Goal: Task Accomplishment & Management: Manage account settings

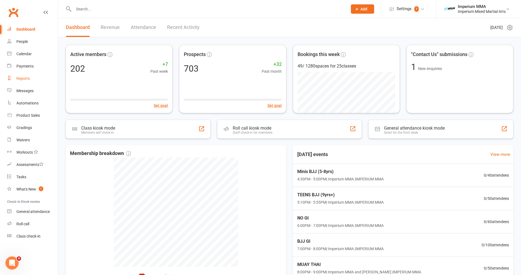
click at [22, 78] on div "Reports" at bounding box center [22, 78] width 13 height 4
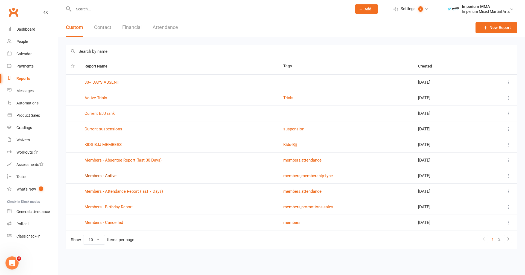
click at [104, 177] on link "Members - Active" at bounding box center [101, 175] width 32 height 5
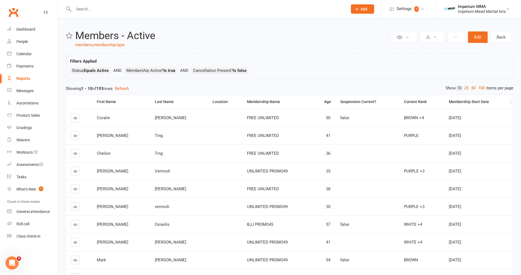
click at [457, 102] on div "Membership Start Date" at bounding box center [479, 102] width 60 height 4
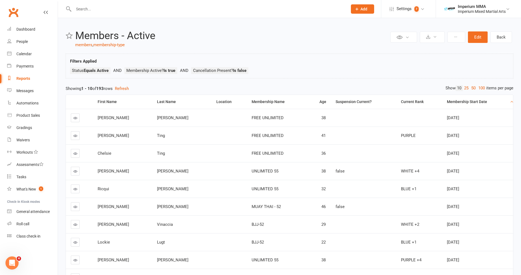
click at [457, 102] on div "Membership Start Date" at bounding box center [478, 102] width 62 height 4
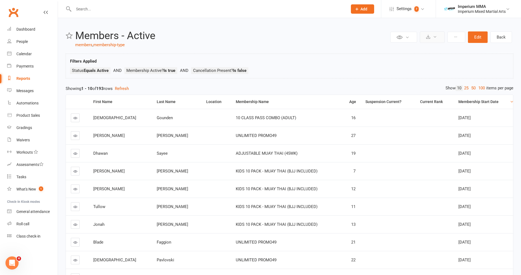
click at [435, 38] on icon at bounding box center [435, 37] width 4 height 4
click at [396, 51] on link "Export to CSV" at bounding box center [415, 50] width 57 height 11
click at [45, 12] on icon at bounding box center [46, 12] width 4 height 4
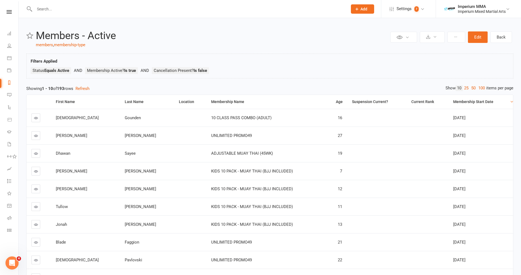
click at [8, 8] on nav "Clubworx Dashboard People Calendar Payments Reports Messages Automations Produc…" at bounding box center [9, 138] width 19 height 275
click at [10, 12] on icon at bounding box center [9, 12] width 5 height 4
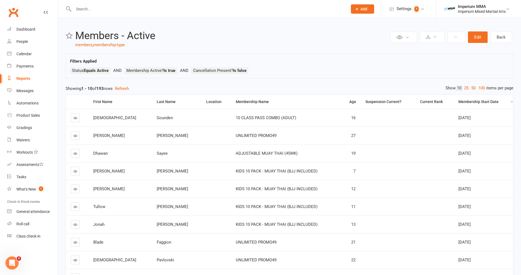
click at [25, 79] on div "Reports" at bounding box center [23, 78] width 14 height 4
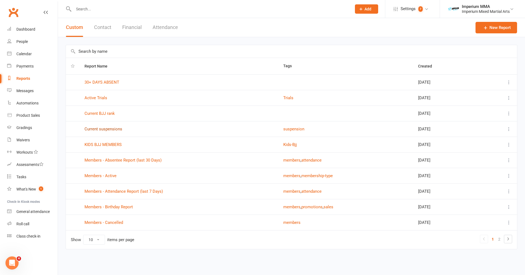
click at [98, 130] on link "Current suspensions" at bounding box center [104, 129] width 38 height 5
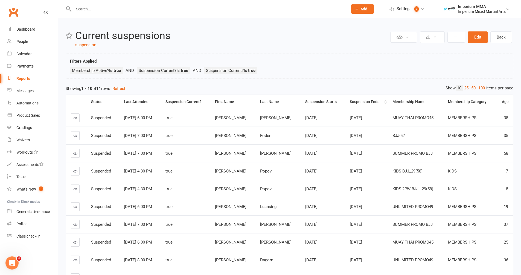
click at [360, 102] on div "Suspension Ends" at bounding box center [366, 102] width 33 height 4
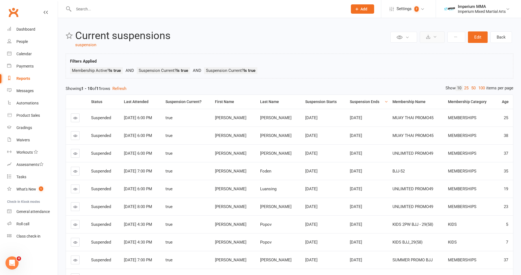
click at [432, 37] on button at bounding box center [432, 36] width 25 height 11
click at [414, 51] on link "Export to CSV" at bounding box center [415, 50] width 57 height 11
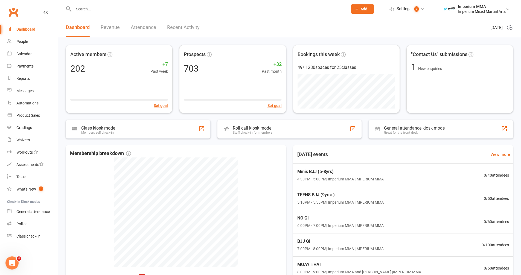
click at [121, 10] on input "text" at bounding box center [208, 9] width 272 height 8
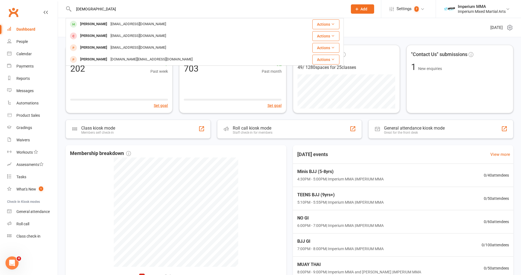
type input "[DEMOGRAPHIC_DATA]"
click at [98, 25] on div "[PERSON_NAME]" at bounding box center [94, 24] width 30 height 8
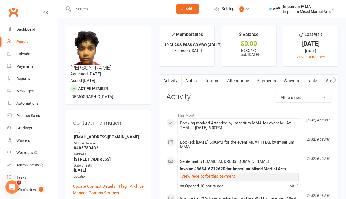
click at [129, 12] on input "text" at bounding box center [120, 9] width 97 height 8
type input "SAYEE"
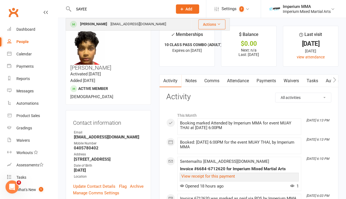
click at [90, 27] on div "[PERSON_NAME]" at bounding box center [94, 24] width 30 height 8
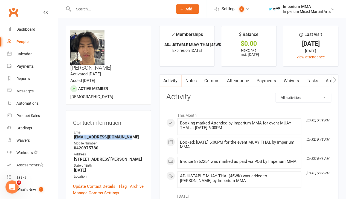
drag, startPoint x: 73, startPoint y: 122, endPoint x: 125, endPoint y: 122, distance: 52.5
click at [125, 130] on li "Email [EMAIL_ADDRESS][DOMAIN_NAME]" at bounding box center [108, 135] width 71 height 10
copy strong "[EMAIL_ADDRESS][DOMAIN_NAME]"
click at [147, 11] on input "text" at bounding box center [120, 9] width 97 height 8
type input "[PERSON_NAME]"
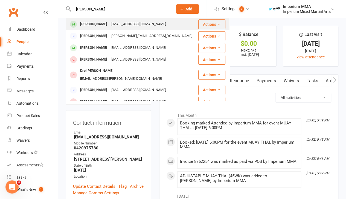
click at [98, 22] on div "[PERSON_NAME]" at bounding box center [94, 24] width 30 height 8
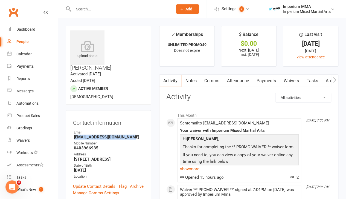
drag, startPoint x: 74, startPoint y: 121, endPoint x: 133, endPoint y: 122, distance: 58.8
click at [133, 134] on strong "[EMAIL_ADDRESS][DOMAIN_NAME]" at bounding box center [109, 136] width 70 height 5
copy strong "[EMAIL_ADDRESS][DOMAIN_NAME]"
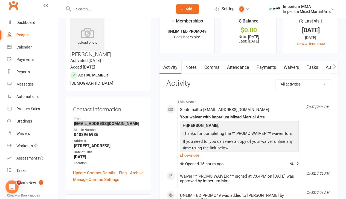
scroll to position [14, 0]
drag, startPoint x: 74, startPoint y: 118, endPoint x: 101, endPoint y: 119, distance: 27.1
click at [101, 132] on strong "0403966935" at bounding box center [109, 134] width 70 height 5
copy strong "0403966935"
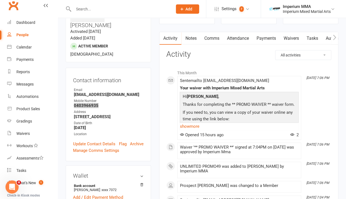
scroll to position [0, 0]
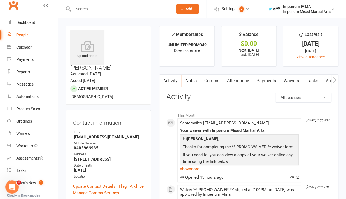
click at [94, 9] on input "text" at bounding box center [120, 9] width 97 height 8
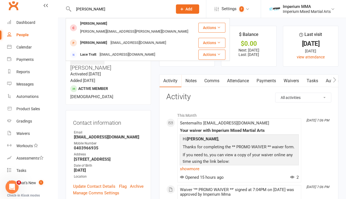
type input "[PERSON_NAME]"
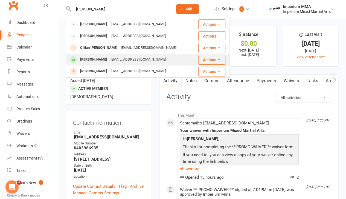
click at [94, 60] on div "[PERSON_NAME]" at bounding box center [94, 60] width 30 height 8
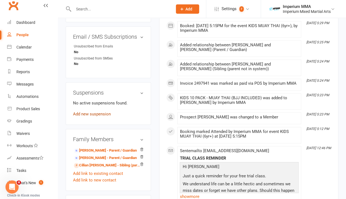
scroll to position [287, 0]
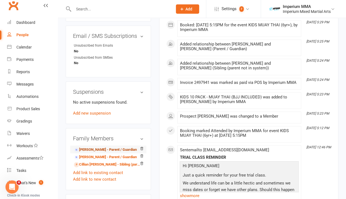
click at [90, 147] on link "[PERSON_NAME] - Parent / Guardian" at bounding box center [105, 150] width 63 height 6
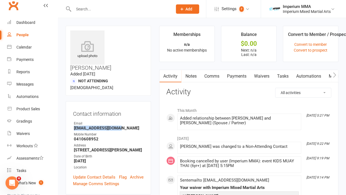
drag, startPoint x: 74, startPoint y: 101, endPoint x: 120, endPoint y: 101, distance: 46.0
click at [120, 125] on strong "[EMAIL_ADDRESS][DOMAIN_NAME]" at bounding box center [109, 127] width 70 height 5
copy strong "[EMAIL_ADDRESS][DOMAIN_NAME]"
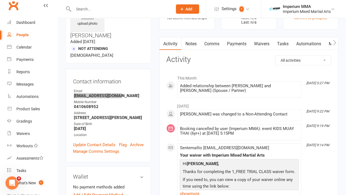
scroll to position [34, 0]
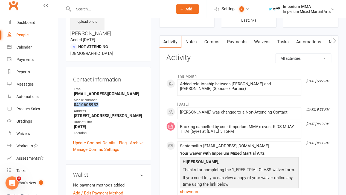
drag, startPoint x: 74, startPoint y: 78, endPoint x: 98, endPoint y: 79, distance: 24.1
click at [98, 102] on strong "0410608952" at bounding box center [109, 104] width 70 height 5
copy strong "0410608952"
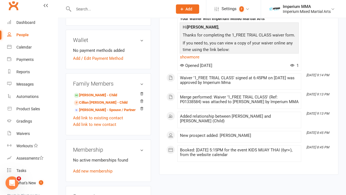
scroll to position [178, 0]
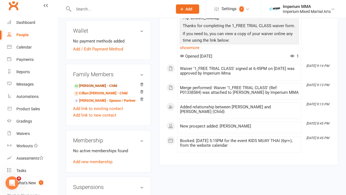
click at [97, 83] on link "[PERSON_NAME] - Child" at bounding box center [95, 86] width 43 height 6
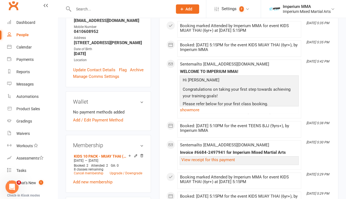
scroll to position [205, 0]
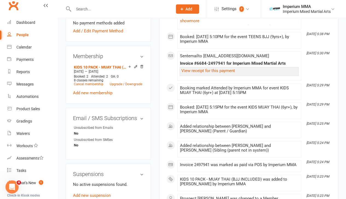
click at [88, 6] on input "text" at bounding box center [120, 9] width 97 height 8
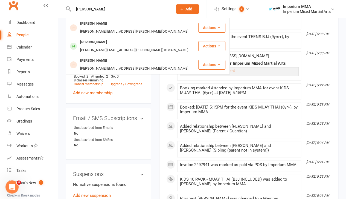
type input "[PERSON_NAME]"
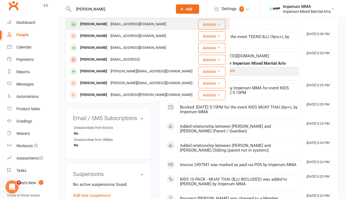
click at [88, 27] on div "[PERSON_NAME]" at bounding box center [94, 24] width 30 height 8
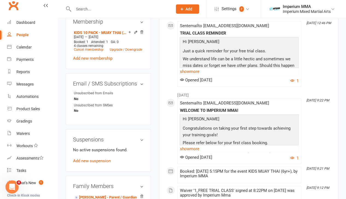
scroll to position [260, 0]
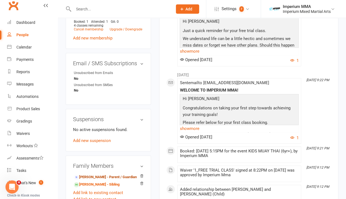
click at [103, 174] on link "[PERSON_NAME] - Parent / Guardian" at bounding box center [105, 177] width 63 height 6
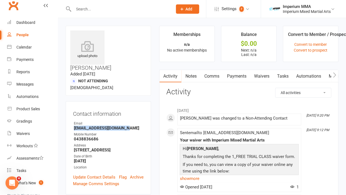
drag, startPoint x: 75, startPoint y: 101, endPoint x: 131, endPoint y: 102, distance: 55.6
click at [131, 125] on strong "[EMAIL_ADDRESS][DOMAIN_NAME]" at bounding box center [109, 127] width 70 height 5
copy strong "[EMAIL_ADDRESS][DOMAIN_NAME]"
drag, startPoint x: 75, startPoint y: 112, endPoint x: 101, endPoint y: 112, distance: 26.0
click at [101, 136] on strong "0438836686" at bounding box center [109, 138] width 70 height 5
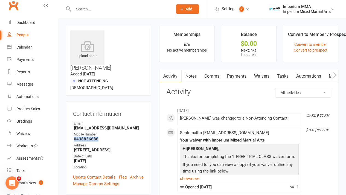
copy strong "0438836686"
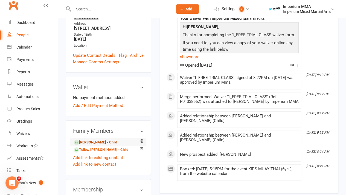
scroll to position [123, 0]
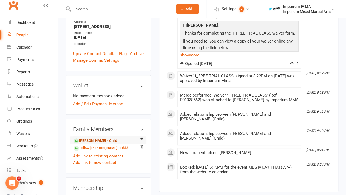
click at [90, 138] on link "[PERSON_NAME] - Child" at bounding box center [95, 141] width 43 height 6
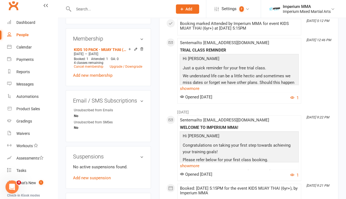
scroll to position [294, 0]
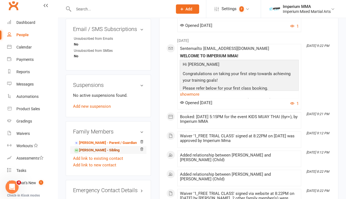
click at [90, 147] on link "[PERSON_NAME] - Sibling" at bounding box center [97, 150] width 46 height 6
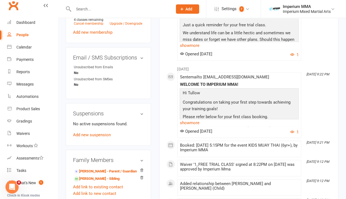
scroll to position [267, 0]
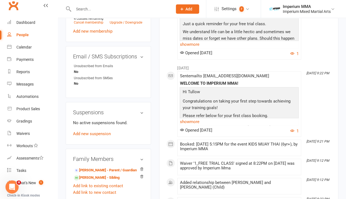
click at [113, 9] on input "text" at bounding box center [120, 9] width 97 height 8
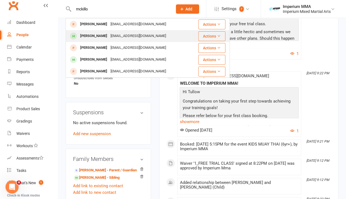
type input "mckillo"
click at [109, 37] on div "[EMAIL_ADDRESS][DOMAIN_NAME]" at bounding box center [138, 36] width 59 height 8
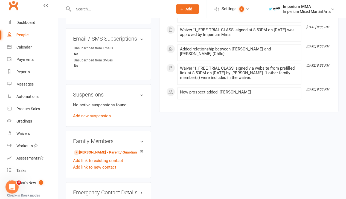
scroll to position [287, 0]
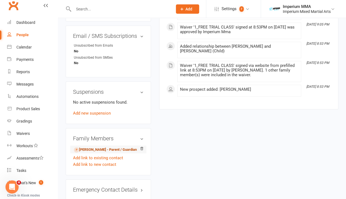
click at [95, 147] on link "[PERSON_NAME] - Parent / Guardian" at bounding box center [105, 150] width 63 height 6
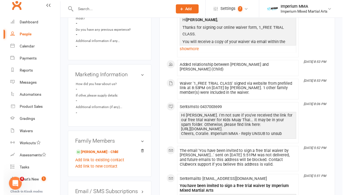
scroll to position [376, 0]
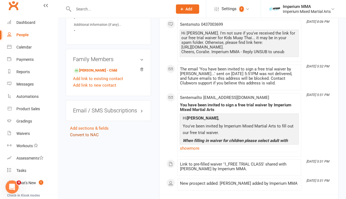
click at [88, 132] on link "Convert to NAC" at bounding box center [84, 134] width 29 height 5
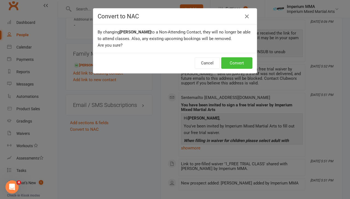
click at [239, 61] on button "Convert" at bounding box center [236, 62] width 31 height 11
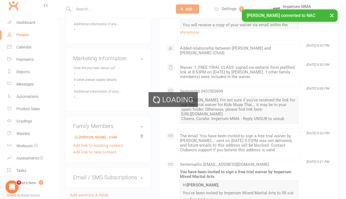
scroll to position [287, 0]
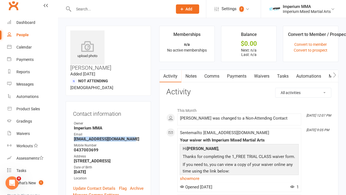
drag, startPoint x: 74, startPoint y: 112, endPoint x: 129, endPoint y: 113, distance: 55.0
click at [129, 136] on strong "[EMAIL_ADDRESS][DOMAIN_NAME]" at bounding box center [109, 138] width 70 height 5
copy strong "[EMAIL_ADDRESS][DOMAIN_NAME]"
drag, startPoint x: 74, startPoint y: 123, endPoint x: 102, endPoint y: 125, distance: 28.2
click at [102, 147] on strong "0437003699" at bounding box center [109, 149] width 70 height 5
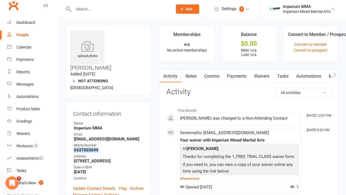
copy strong "0437003699"
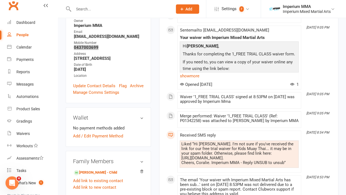
scroll to position [103, 0]
click at [96, 169] on link "[PERSON_NAME] - Child" at bounding box center [95, 172] width 43 height 6
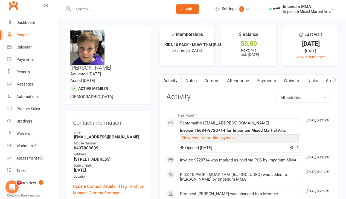
click at [88, 8] on input "text" at bounding box center [120, 9] width 97 height 8
type input "[PERSON_NAME]"
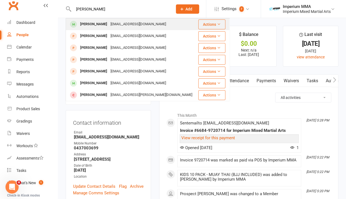
click at [114, 26] on div "[EMAIL_ADDRESS][DOMAIN_NAME]" at bounding box center [138, 24] width 59 height 8
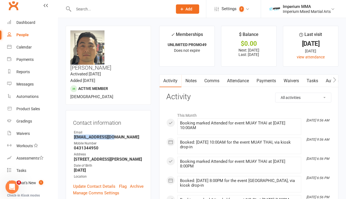
drag, startPoint x: 74, startPoint y: 122, endPoint x: 114, endPoint y: 124, distance: 40.6
click at [114, 134] on strong "[EMAIL_ADDRESS][DOMAIN_NAME]" at bounding box center [109, 136] width 70 height 5
copy strong "[EMAIL_ADDRESS][DOMAIN_NAME]"
drag, startPoint x: 74, startPoint y: 133, endPoint x: 102, endPoint y: 135, distance: 28.0
click at [102, 145] on strong "0431344950" at bounding box center [109, 147] width 70 height 5
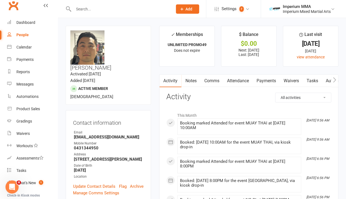
click at [104, 10] on input "text" at bounding box center [120, 9] width 97 height 8
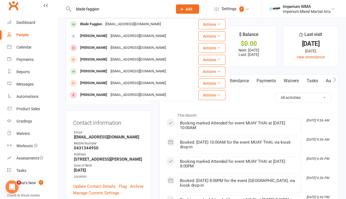
type input "blade faggion"
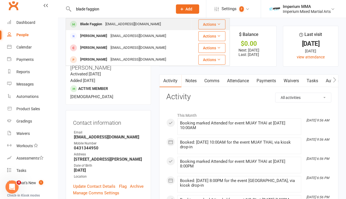
click at [84, 23] on div "Blade Faggion" at bounding box center [91, 24] width 25 height 8
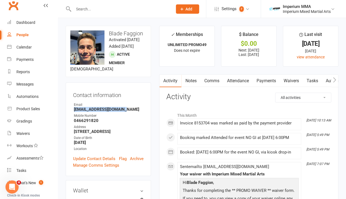
drag, startPoint x: 74, startPoint y: 122, endPoint x: 122, endPoint y: 123, distance: 47.3
click at [122, 112] on strong "[EMAIL_ADDRESS][DOMAIN_NAME]" at bounding box center [109, 109] width 70 height 5
drag, startPoint x: 74, startPoint y: 133, endPoint x: 103, endPoint y: 134, distance: 28.7
click at [103, 123] on strong "0466291820" at bounding box center [109, 120] width 70 height 5
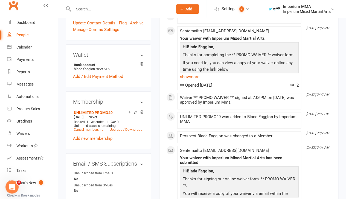
scroll to position [34, 0]
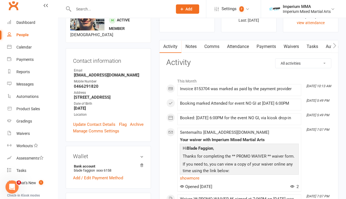
click at [101, 11] on input "text" at bounding box center [120, 9] width 97 height 8
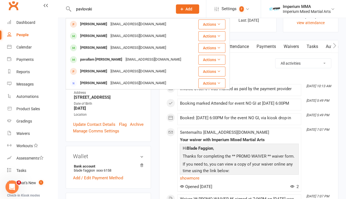
type input "pavlovski"
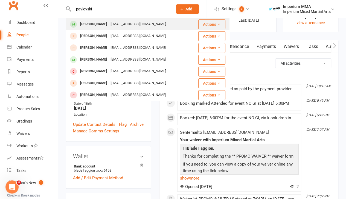
click at [116, 22] on div "[EMAIL_ADDRESS][DOMAIN_NAME]" at bounding box center [138, 24] width 59 height 8
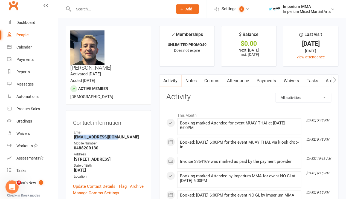
drag, startPoint x: 74, startPoint y: 122, endPoint x: 118, endPoint y: 121, distance: 44.3
click at [118, 134] on strong "[EMAIL_ADDRESS][DOMAIN_NAME]" at bounding box center [109, 136] width 70 height 5
drag, startPoint x: 75, startPoint y: 132, endPoint x: 99, endPoint y: 133, distance: 24.4
click at [99, 145] on strong "0488200130" at bounding box center [109, 147] width 70 height 5
click at [108, 12] on input "text" at bounding box center [120, 9] width 97 height 8
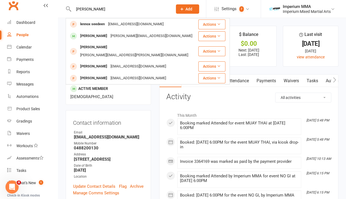
type input "[PERSON_NAME]"
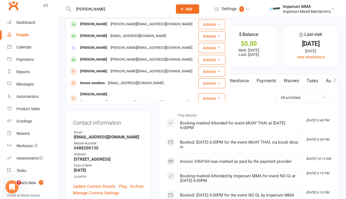
click at [123, 19] on div "Lennnox Phillips [EMAIL_ADDRESS][DOMAIN_NAME]" at bounding box center [132, 24] width 132 height 11
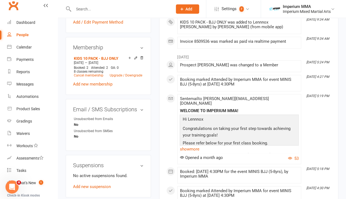
scroll to position [274, 0]
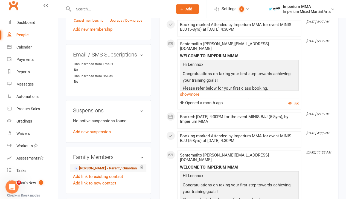
click at [91, 165] on link "[PERSON_NAME] - Parent / Guardian" at bounding box center [105, 168] width 63 height 6
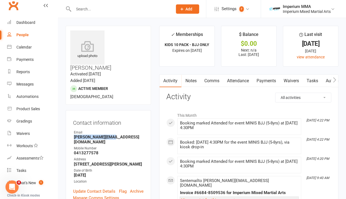
drag, startPoint x: 74, startPoint y: 120, endPoint x: 114, endPoint y: 121, distance: 40.0
click at [114, 134] on strong "[PERSON_NAME][EMAIL_ADDRESS][DOMAIN_NAME]" at bounding box center [109, 139] width 70 height 10
drag, startPoint x: 109, startPoint y: 34, endPoint x: 141, endPoint y: 42, distance: 32.4
click at [141, 42] on h3 "[PERSON_NAME]" at bounding box center [108, 50] width 76 height 40
drag, startPoint x: 74, startPoint y: 132, endPoint x: 102, endPoint y: 131, distance: 27.4
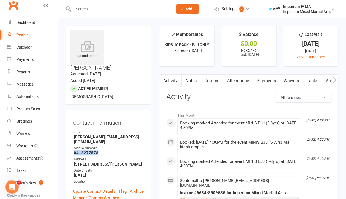
click at [102, 150] on strong "0413277578" at bounding box center [109, 152] width 70 height 5
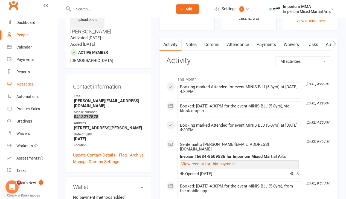
scroll to position [34, 0]
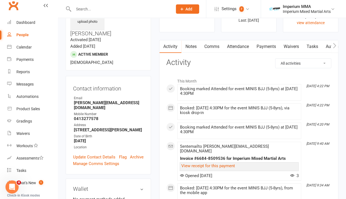
click at [106, 10] on input "text" at bounding box center [120, 9] width 97 height 8
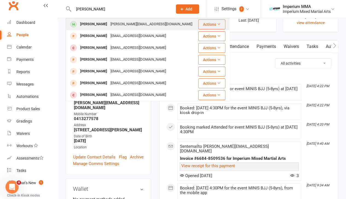
type input "[PERSON_NAME]"
click at [109, 24] on div "[PERSON_NAME][EMAIL_ADDRESS][DOMAIN_NAME]" at bounding box center [151, 24] width 85 height 8
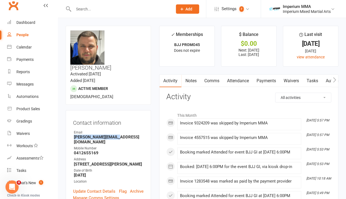
drag, startPoint x: 74, startPoint y: 116, endPoint x: 116, endPoint y: 117, distance: 42.4
click at [116, 134] on strong "[PERSON_NAME][EMAIL_ADDRESS][DOMAIN_NAME]" at bounding box center [109, 139] width 70 height 10
drag, startPoint x: 74, startPoint y: 126, endPoint x: 102, endPoint y: 125, distance: 27.9
click at [102, 150] on strong "0412655169" at bounding box center [109, 152] width 70 height 5
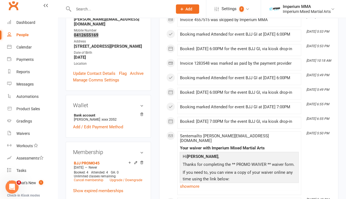
scroll to position [130, 0]
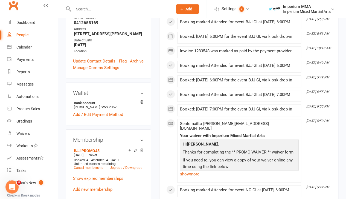
click at [124, 8] on input "text" at bounding box center [120, 9] width 97 height 8
type input "roka"
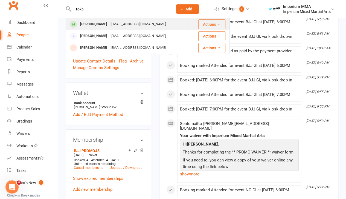
click at [115, 24] on div "[EMAIL_ADDRESS][DOMAIN_NAME]" at bounding box center [138, 24] width 59 height 8
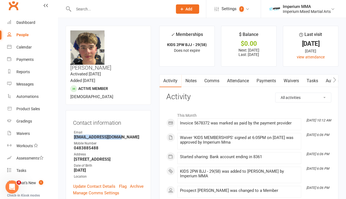
drag, startPoint x: 74, startPoint y: 122, endPoint x: 116, endPoint y: 123, distance: 41.9
click at [116, 134] on strong "[EMAIL_ADDRESS][DOMAIN_NAME]" at bounding box center [109, 136] width 70 height 5
drag, startPoint x: 109, startPoint y: 32, endPoint x: 135, endPoint y: 34, distance: 25.5
click at [135, 34] on h3 "[PERSON_NAME]" at bounding box center [108, 50] width 76 height 40
drag, startPoint x: 75, startPoint y: 132, endPoint x: 102, endPoint y: 134, distance: 27.1
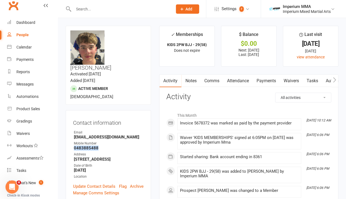
click at [102, 145] on strong "0483885488" at bounding box center [109, 147] width 70 height 5
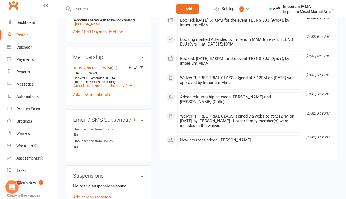
scroll to position [219, 0]
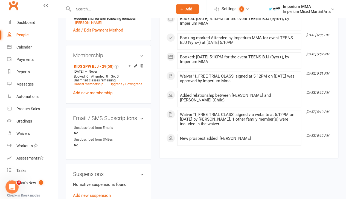
click at [127, 4] on div at bounding box center [117, 9] width 103 height 18
click at [126, 8] on input "text" at bounding box center [120, 9] width 97 height 8
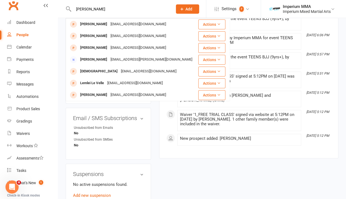
type input "[PERSON_NAME]"
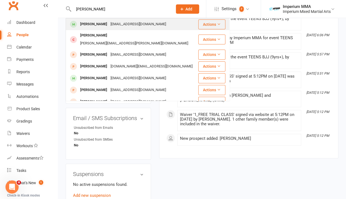
click at [109, 25] on div "[EMAIL_ADDRESS][DOMAIN_NAME]" at bounding box center [138, 24] width 59 height 8
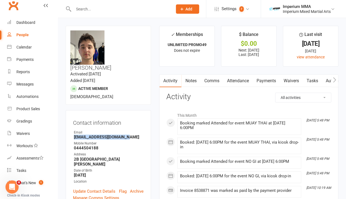
drag, startPoint x: 74, startPoint y: 123, endPoint x: 126, endPoint y: 123, distance: 52.0
click at [126, 134] on strong "[EMAIL_ADDRESS][DOMAIN_NAME]" at bounding box center [109, 136] width 70 height 5
drag, startPoint x: 74, startPoint y: 133, endPoint x: 101, endPoint y: 135, distance: 26.9
click at [101, 145] on strong "0444504188" at bounding box center [109, 147] width 70 height 5
click at [115, 10] on input "text" at bounding box center [120, 9] width 97 height 8
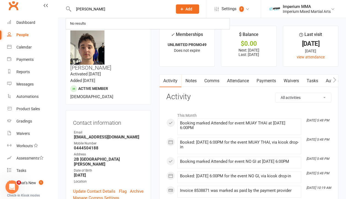
type input "[PERSON_NAME]"
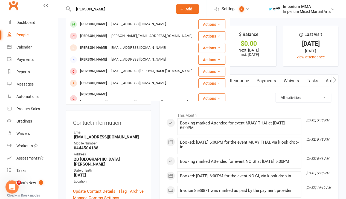
click at [96, 19] on div "[PERSON_NAME] [EMAIL_ADDRESS][DOMAIN_NAME]" at bounding box center [132, 24] width 132 height 11
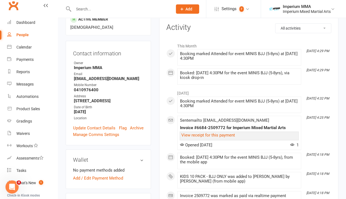
scroll to position [14, 0]
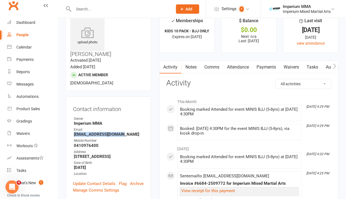
drag, startPoint x: 73, startPoint y: 112, endPoint x: 119, endPoint y: 113, distance: 46.5
click at [119, 127] on li "Email [EMAIL_ADDRESS][DOMAIN_NAME]" at bounding box center [108, 132] width 71 height 10
drag, startPoint x: 74, startPoint y: 124, endPoint x: 98, endPoint y: 125, distance: 24.4
click at [98, 143] on strong "0410976400" at bounding box center [109, 145] width 70 height 5
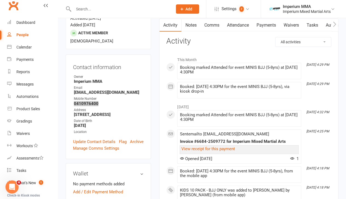
scroll to position [0, 0]
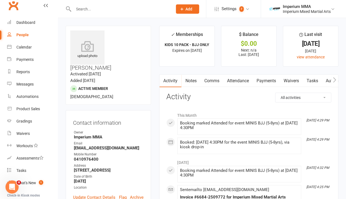
click at [104, 13] on div at bounding box center [117, 9] width 103 height 18
click at [102, 10] on input "text" at bounding box center [120, 9] width 97 height 8
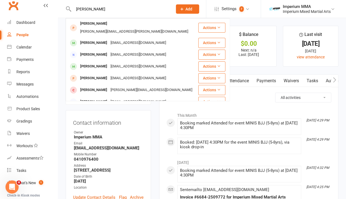
type input "[PERSON_NAME]"
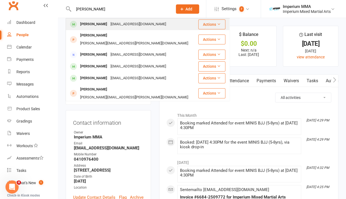
click at [78, 21] on div at bounding box center [73, 24] width 10 height 9
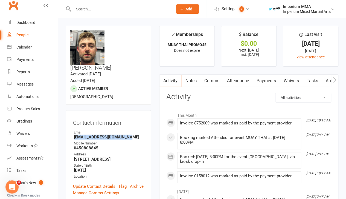
drag, startPoint x: 75, startPoint y: 122, endPoint x: 131, endPoint y: 122, distance: 55.8
click at [131, 134] on strong "[EMAIL_ADDRESS][DOMAIN_NAME]" at bounding box center [109, 136] width 70 height 5
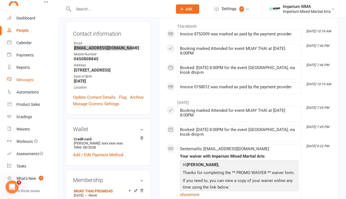
scroll to position [14, 0]
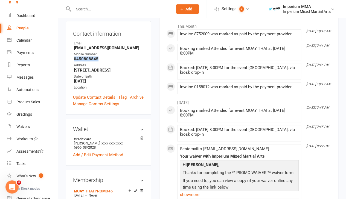
drag, startPoint x: 74, startPoint y: 43, endPoint x: 100, endPoint y: 44, distance: 25.7
click at [100, 56] on strong "0450808845" at bounding box center [109, 58] width 70 height 5
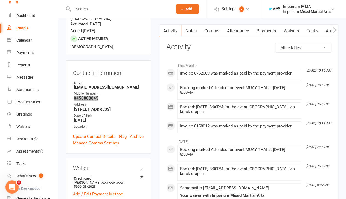
scroll to position [0, 0]
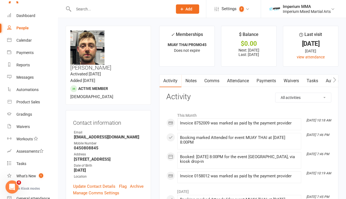
click at [118, 11] on input "text" at bounding box center [120, 9] width 97 height 8
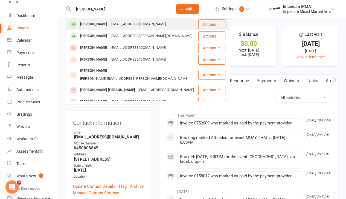
type input "[PERSON_NAME]"
click at [99, 20] on div "[PERSON_NAME]" at bounding box center [94, 24] width 30 height 8
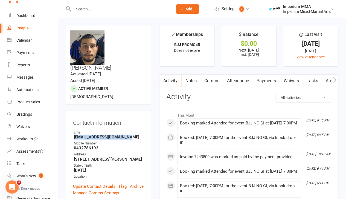
drag, startPoint x: 74, startPoint y: 122, endPoint x: 129, endPoint y: 120, distance: 54.8
click at [129, 134] on strong "[EMAIL_ADDRESS][DOMAIN_NAME]" at bounding box center [109, 136] width 70 height 5
drag, startPoint x: 73, startPoint y: 133, endPoint x: 100, endPoint y: 135, distance: 27.5
click at [100, 135] on div "Contact information Owner Email [EMAIL_ADDRESS][DOMAIN_NAME] Mobile Number [PHO…" at bounding box center [108, 156] width 85 height 93
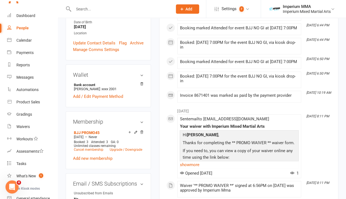
scroll to position [123, 0]
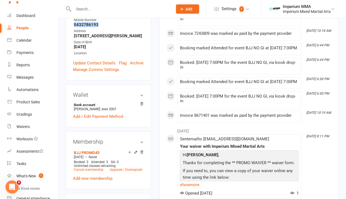
click at [106, 11] on input "text" at bounding box center [120, 9] width 97 height 8
type input "victoria"
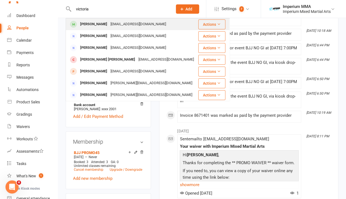
click at [102, 26] on div "[PERSON_NAME]" at bounding box center [94, 24] width 30 height 8
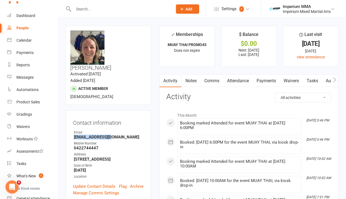
drag, startPoint x: 73, startPoint y: 121, endPoint x: 112, endPoint y: 123, distance: 39.4
click at [112, 130] on li "Email [EMAIL_ADDRESS][DOMAIN_NAME]" at bounding box center [108, 135] width 71 height 10
drag, startPoint x: 74, startPoint y: 132, endPoint x: 97, endPoint y: 133, distance: 22.5
click at [97, 145] on strong "0422744447" at bounding box center [109, 147] width 70 height 5
click at [106, 9] on input "text" at bounding box center [120, 9] width 97 height 8
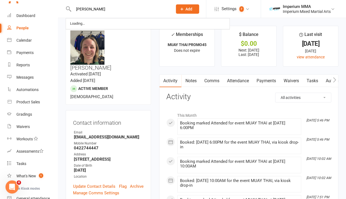
type input "[PERSON_NAME]"
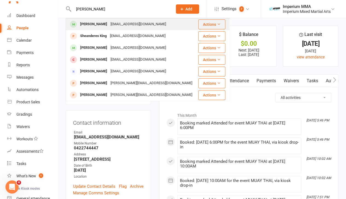
click at [96, 26] on div "[PERSON_NAME]" at bounding box center [94, 24] width 30 height 8
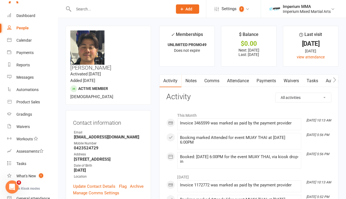
click at [96, 10] on input "text" at bounding box center [120, 9] width 97 height 8
type input "[PERSON_NAME]"
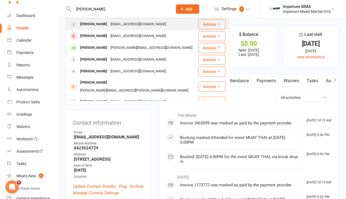
click at [100, 26] on div "[PERSON_NAME]" at bounding box center [94, 24] width 30 height 8
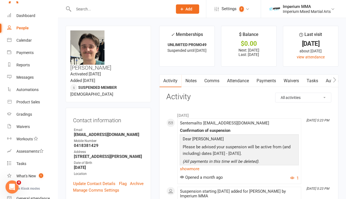
click at [109, 7] on input "text" at bounding box center [120, 9] width 97 height 8
type input "[PERSON_NAME]"
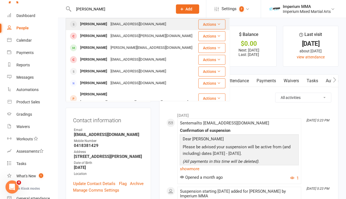
click at [112, 28] on div "[EMAIL_ADDRESS][DOMAIN_NAME]" at bounding box center [138, 24] width 59 height 8
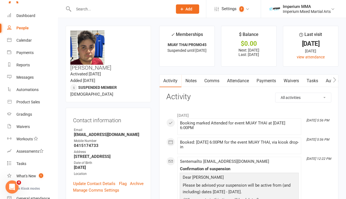
click at [94, 9] on input "text" at bounding box center [120, 9] width 97 height 8
type input "[PERSON_NAME]"
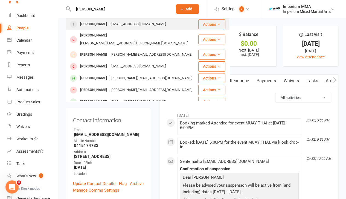
click at [91, 23] on div "[PERSON_NAME]" at bounding box center [94, 24] width 30 height 8
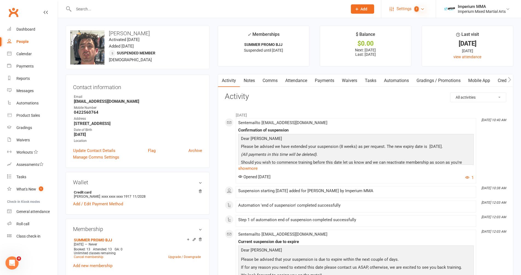
click at [283, 10] on icon at bounding box center [423, 9] width 4 height 4
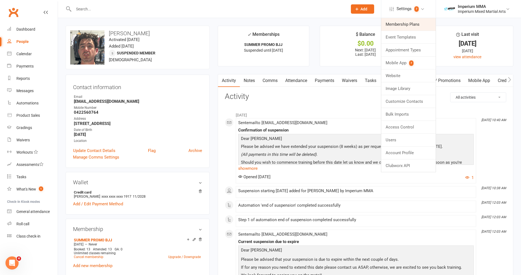
click at [283, 27] on link "Membership Plans" at bounding box center [408, 24] width 54 height 13
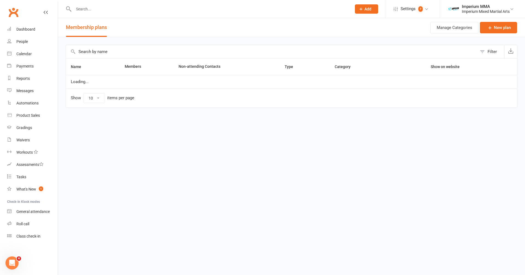
select select "50"
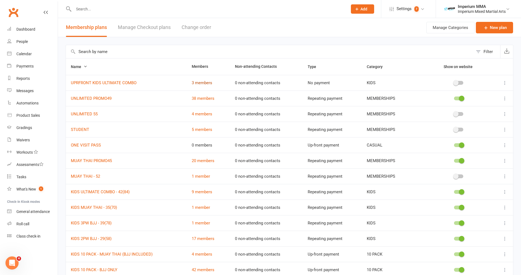
click at [204, 83] on link "3 members" at bounding box center [202, 82] width 21 height 5
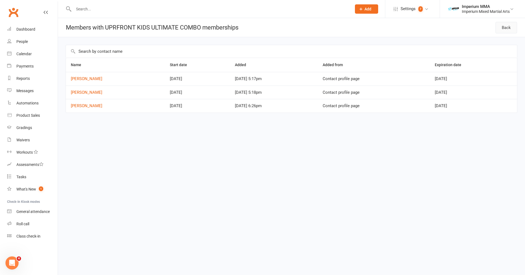
click at [283, 26] on link "Back" at bounding box center [507, 27] width 22 height 11
select select "50"
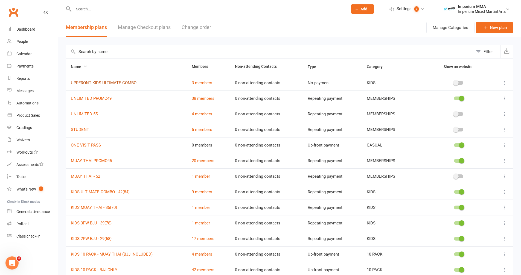
click at [91, 82] on link "UPRFRONT KIDS ULTIMATE COMBO" at bounding box center [104, 82] width 66 height 5
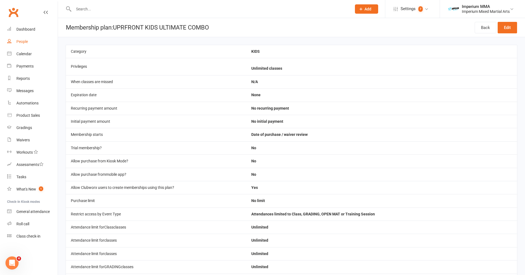
select select "50"
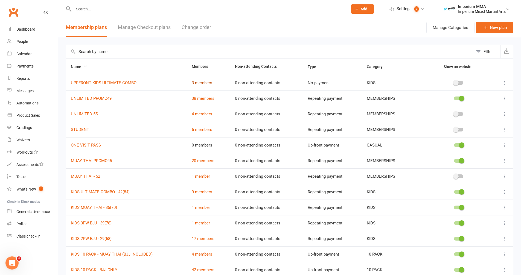
click at [202, 84] on link "3 members" at bounding box center [202, 82] width 21 height 5
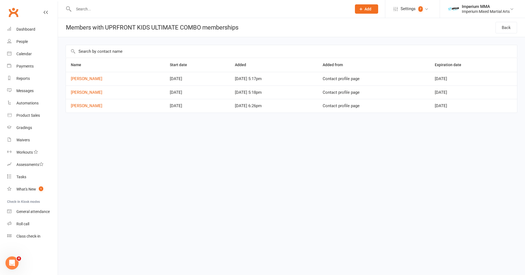
click at [44, 13] on icon at bounding box center [46, 12] width 4 height 4
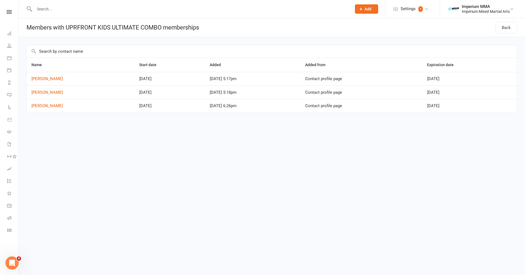
select select "50"
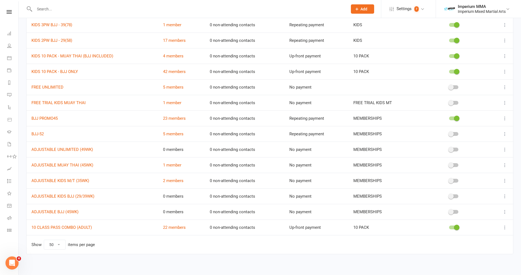
scroll to position [201, 0]
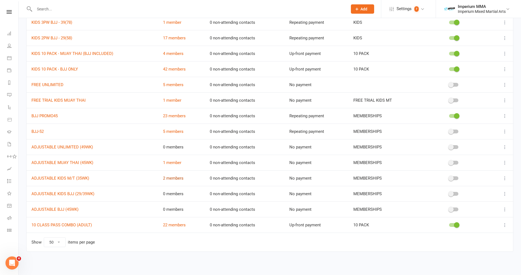
click at [172, 179] on link "2 members" at bounding box center [173, 178] width 21 height 5
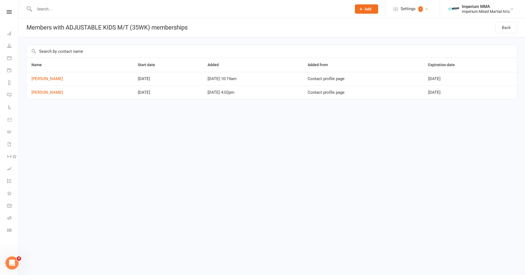
select select "50"
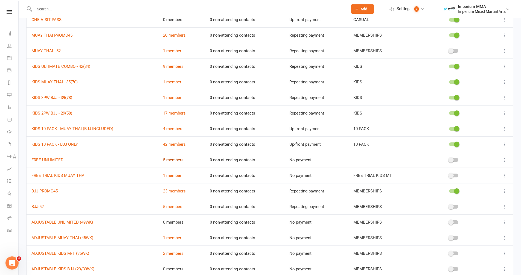
scroll to position [82, 0]
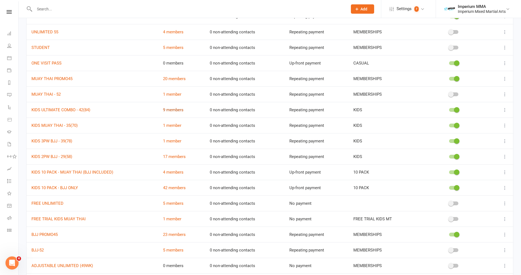
click at [177, 112] on link "9 members" at bounding box center [173, 110] width 21 height 5
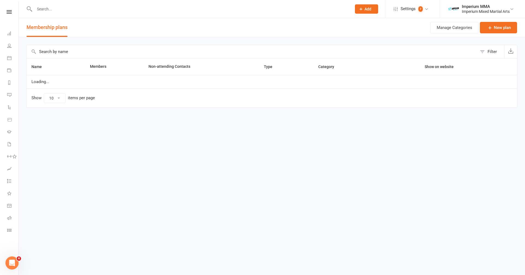
select select "50"
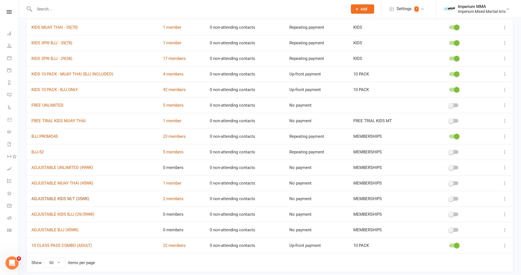
scroll to position [185, 0]
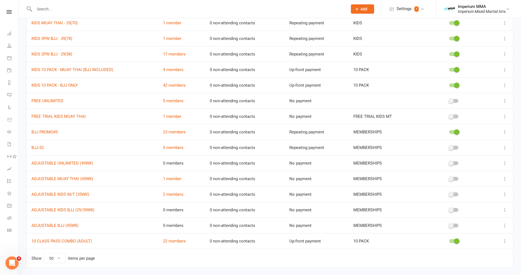
click at [283, 189] on icon at bounding box center [504, 194] width 5 height 5
click at [283, 189] on link "Edit" at bounding box center [477, 205] width 54 height 11
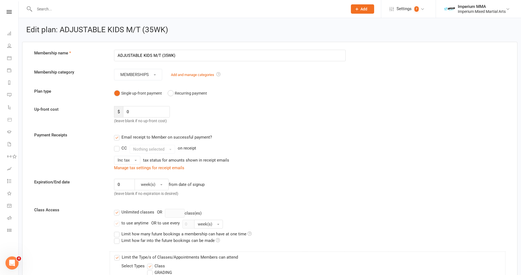
drag, startPoint x: 142, startPoint y: 55, endPoint x: 118, endPoint y: 54, distance: 23.6
click at [118, 54] on input "ADJUSTABLE KIDS M/T (35WK)" at bounding box center [230, 55] width 232 height 11
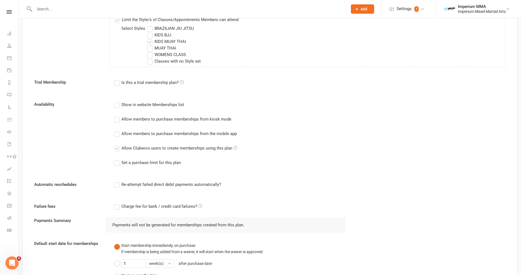
scroll to position [494, 0]
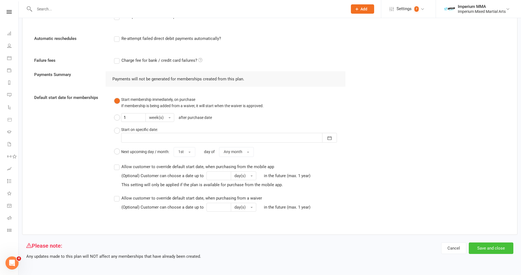
type input "UPFRONT KIDS M/T (35WK)"
click at [283, 189] on button "Save and close" at bounding box center [491, 248] width 45 height 11
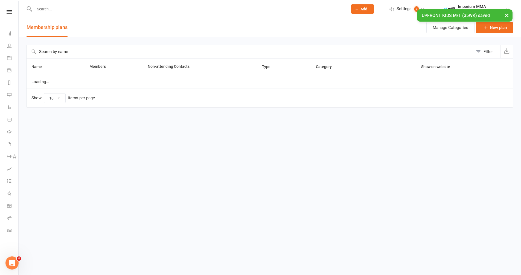
select select "50"
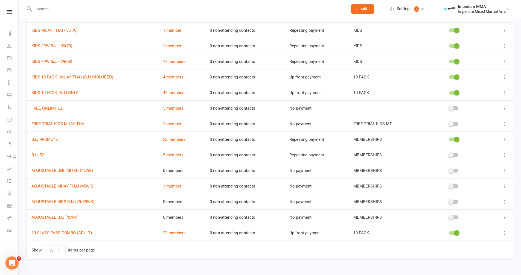
scroll to position [198, 0]
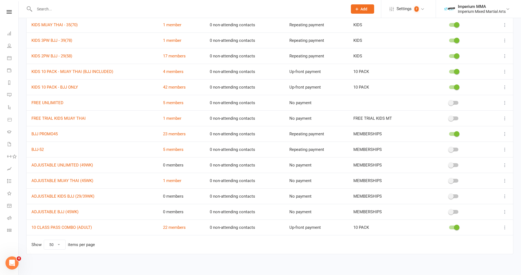
click at [283, 189] on icon at bounding box center [504, 196] width 5 height 5
click at [283, 189] on link "Edit" at bounding box center [477, 207] width 54 height 11
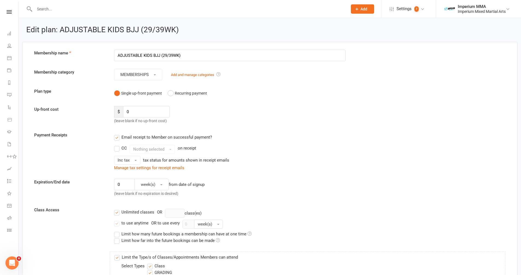
drag, startPoint x: 141, startPoint y: 53, endPoint x: 115, endPoint y: 53, distance: 25.7
click at [115, 53] on input "ADJUSTABLE KIDS BJJ (29/39WK)" at bounding box center [230, 55] width 232 height 11
click at [143, 55] on input "ADJUSTABLE KIDS BJJ (29/39WK)" at bounding box center [230, 55] width 232 height 11
drag, startPoint x: 142, startPoint y: 55, endPoint x: 111, endPoint y: 57, distance: 31.0
click at [111, 57] on div "ADJUSTABLE KIDS BJJ (29/39WK)" at bounding box center [230, 55] width 240 height 11
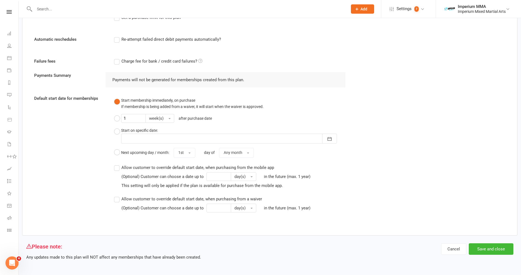
scroll to position [522, 0]
type input "UPFRONT KIDS BJJ (29/39WK)"
click at [283, 189] on button "Save and close" at bounding box center [491, 248] width 45 height 11
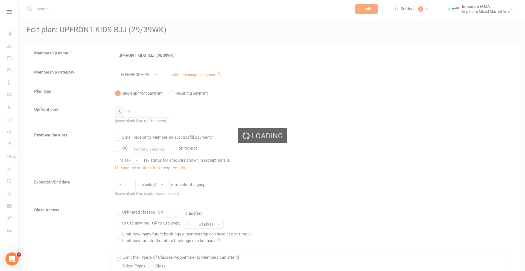
select select "50"
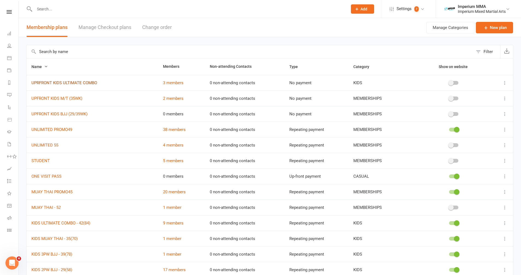
click at [84, 81] on link "UPRFRONT KIDS ULTIMATE COMBO" at bounding box center [64, 82] width 66 height 5
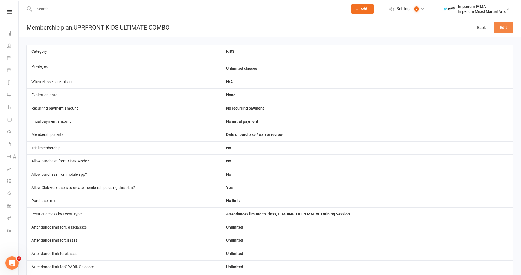
drag, startPoint x: 507, startPoint y: 25, endPoint x: 448, endPoint y: 58, distance: 67.7
click at [283, 25] on link "Edit" at bounding box center [503, 27] width 19 height 11
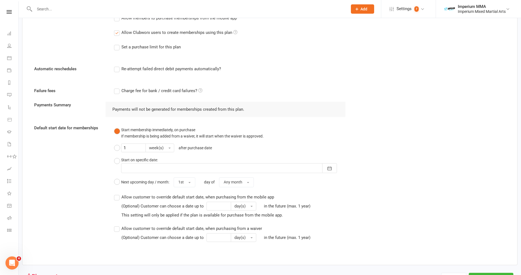
scroll to position [500, 0]
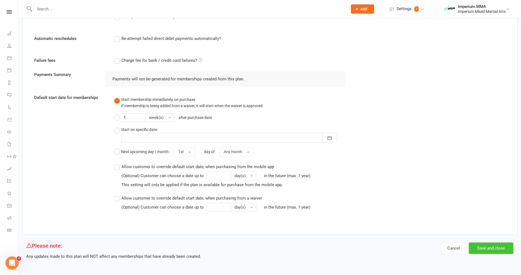
type input "UPRFRONT KIDS ULTIMATE COMBO (42PW)"
click at [283, 189] on button "Save and close" at bounding box center [491, 248] width 45 height 11
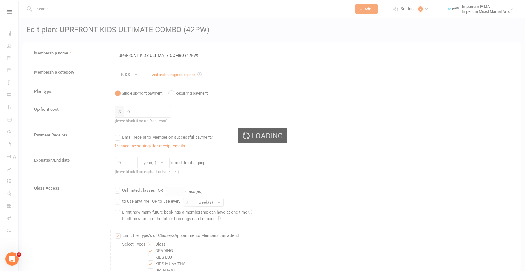
select select "50"
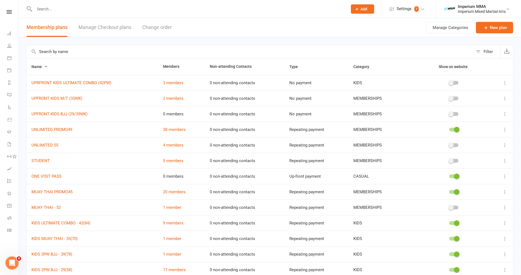
click at [283, 82] on icon at bounding box center [504, 82] width 5 height 5
click at [283, 92] on link "Edit" at bounding box center [477, 93] width 54 height 11
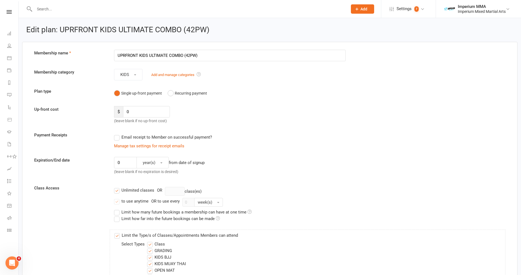
click at [192, 56] on input "UPRFRONT KIDS ULTIMATE COMBO (42PW)" at bounding box center [230, 55] width 232 height 11
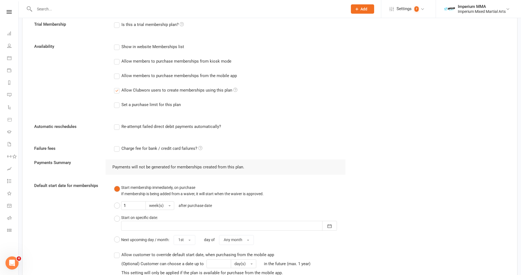
scroll to position [500, 0]
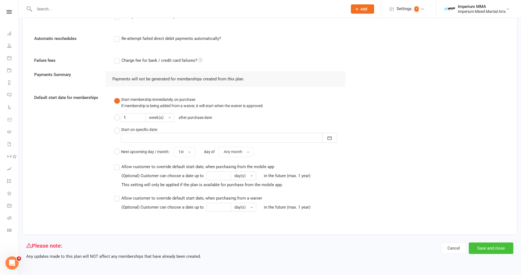
type input "UPRFRONT KIDS ULTIMATE COMBO (42WK)"
click at [283, 189] on button "Save and close" at bounding box center [491, 248] width 45 height 11
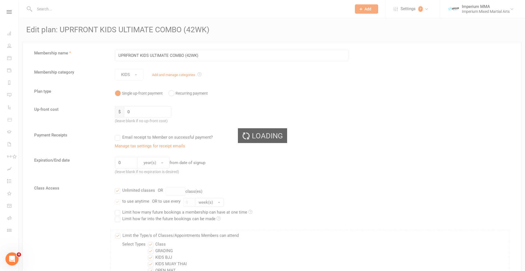
select select "50"
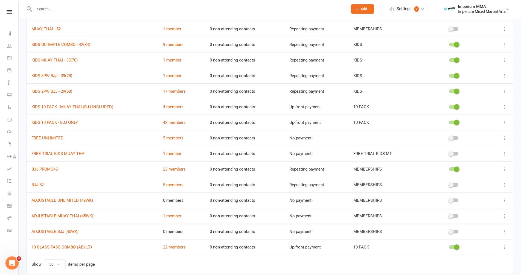
scroll to position [201, 0]
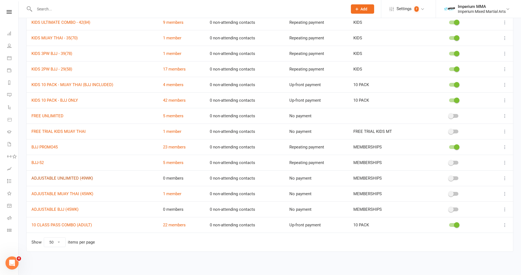
click at [59, 179] on link "ADJUSTABLE UNLIMITED (49WK)" at bounding box center [62, 178] width 62 height 5
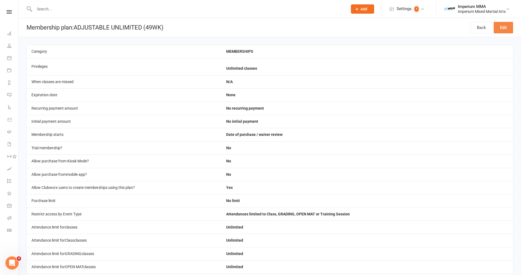
click at [283, 25] on link "Edit" at bounding box center [503, 27] width 19 height 11
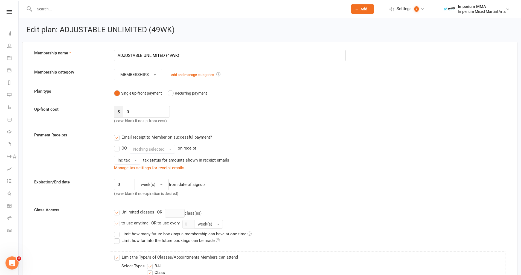
drag, startPoint x: 142, startPoint y: 55, endPoint x: 112, endPoint y: 54, distance: 30.4
click at [112, 54] on div "ADJUSTABLE UNLIMITED (49WK)" at bounding box center [230, 55] width 240 height 11
click at [180, 57] on input "UPFRONT UNLIMITED (49WK)" at bounding box center [230, 55] width 232 height 11
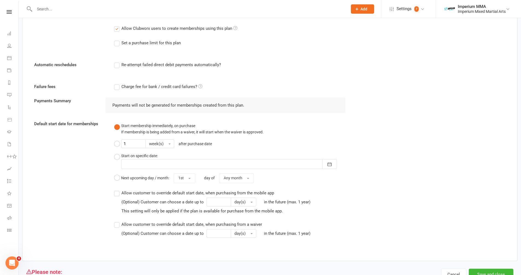
scroll to position [522, 0]
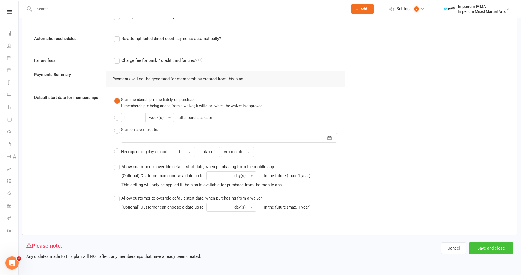
type input "UPFRONT UNLIMITED (49WK) - ADULT"
click at [283, 189] on button "Save and close" at bounding box center [491, 248] width 45 height 11
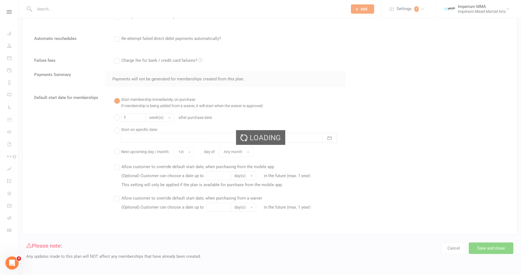
select select "50"
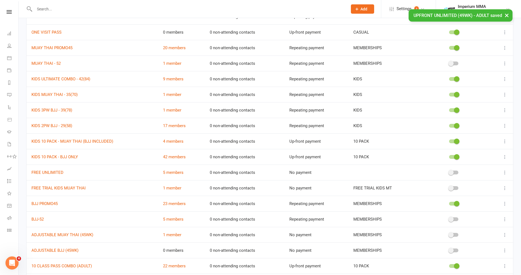
scroll to position [201, 0]
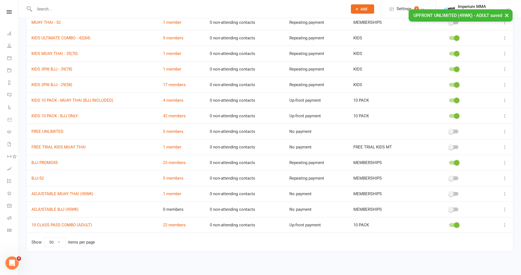
click at [283, 189] on icon at bounding box center [504, 209] width 5 height 5
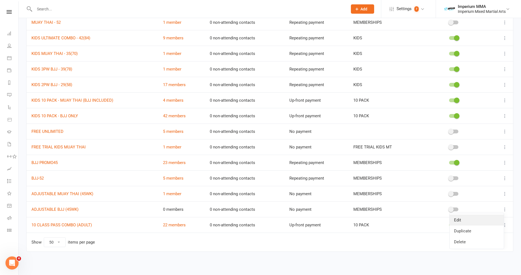
click at [283, 189] on link "Edit" at bounding box center [477, 220] width 54 height 11
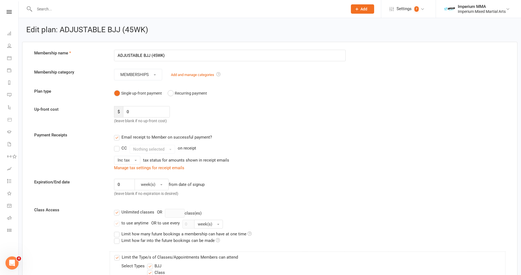
click at [118, 55] on input "ADJUSTABLE BJJ (45WK)" at bounding box center [230, 55] width 232 height 11
drag, startPoint x: 141, startPoint y: 55, endPoint x: 105, endPoint y: 54, distance: 36.7
click at [105, 54] on div "Membership name ADJUSTABLE BJJ (45WK)" at bounding box center [270, 55] width 480 height 11
click at [183, 58] on input "UPFRONT BJJ (45WK)" at bounding box center [230, 55] width 232 height 11
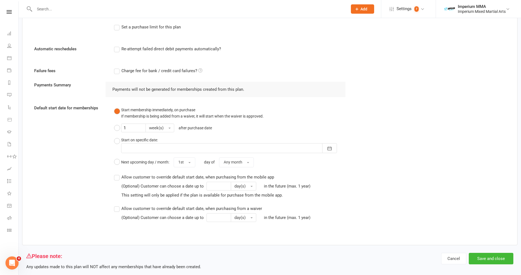
scroll to position [522, 0]
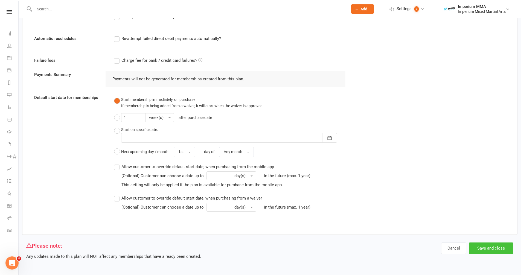
type input "UPFRONT BJJ (45WK) - ADULT"
click at [283, 189] on button "Save and close" at bounding box center [491, 248] width 45 height 11
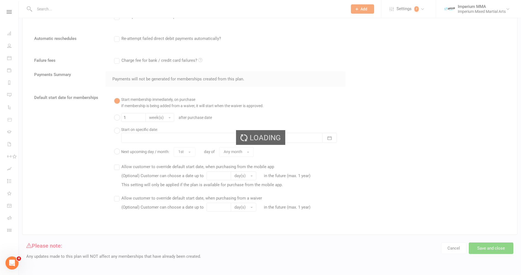
select select "50"
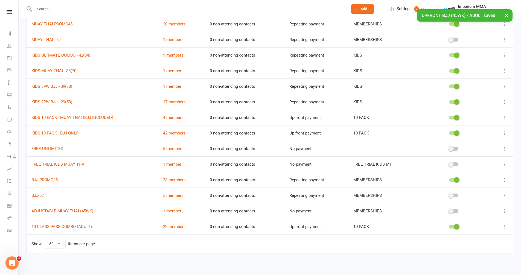
scroll to position [201, 0]
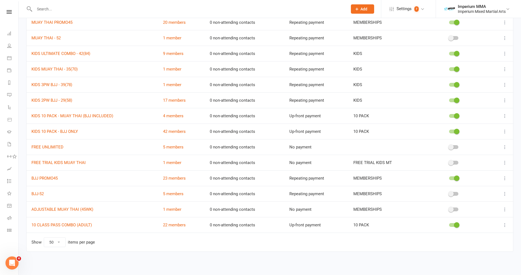
click at [283, 189] on icon at bounding box center [504, 209] width 5 height 5
click at [283, 189] on link "Edit" at bounding box center [477, 220] width 54 height 11
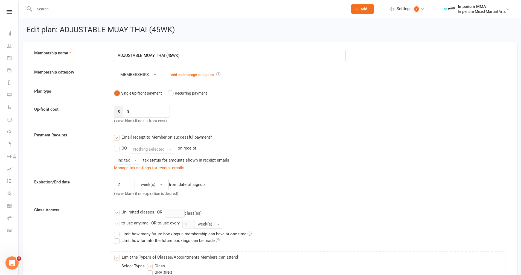
drag, startPoint x: 143, startPoint y: 55, endPoint x: 113, endPoint y: 54, distance: 29.6
click at [113, 54] on div "ADJUSTABLE MUAY THAI (45WK)" at bounding box center [230, 55] width 240 height 11
click at [198, 58] on input "UPFRONT MUAY THAI (45WK)" at bounding box center [230, 55] width 232 height 11
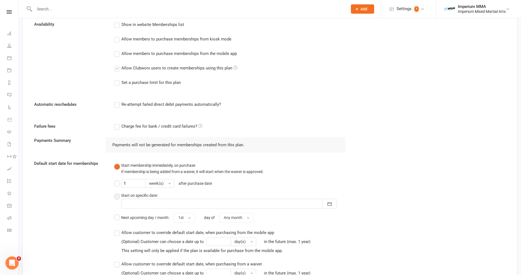
scroll to position [494, 0]
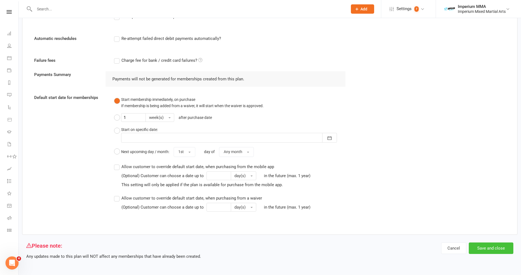
type input "UPFRONT MUAY THAI (45WK) - ADULT"
click at [283, 189] on button "Save and close" at bounding box center [491, 248] width 45 height 11
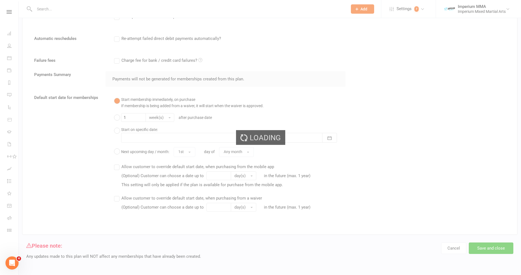
select select "50"
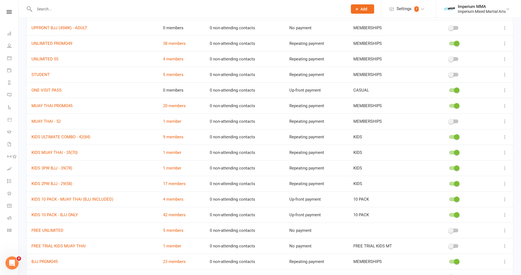
scroll to position [201, 0]
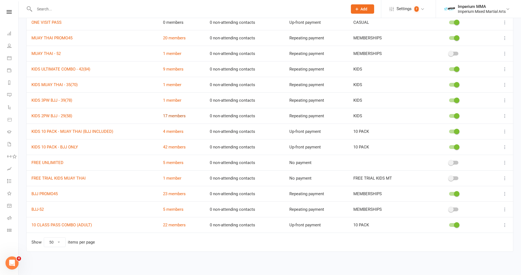
click at [172, 115] on link "17 members" at bounding box center [174, 116] width 23 height 5
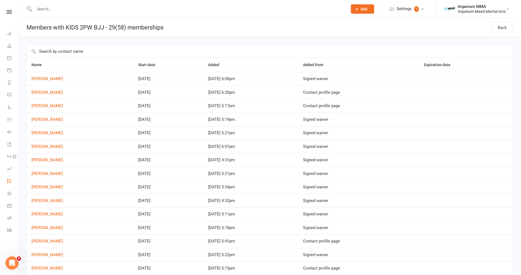
click at [14, 181] on link "Tasks" at bounding box center [12, 182] width 11 height 12
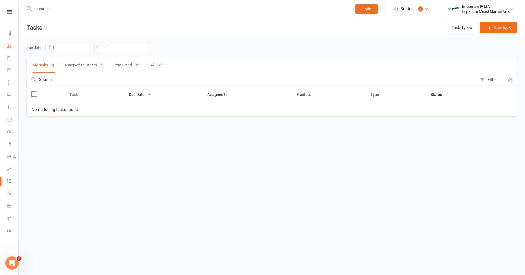
click at [9, 45] on icon at bounding box center [9, 46] width 4 height 4
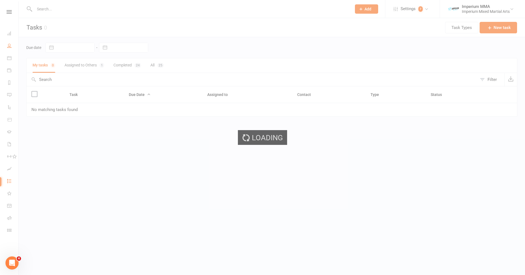
select select "100"
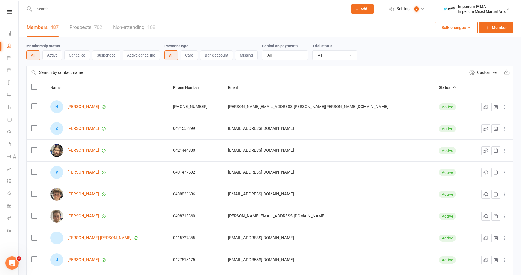
click at [283, 56] on select "All Active and expired trials All active trials Active trial (no other membersh…" at bounding box center [335, 55] width 44 height 9
click at [283, 55] on div "Membership status All Active Cancelled Suspended Active cancelling Payment type…" at bounding box center [269, 52] width 487 height 18
click at [52, 11] on input "text" at bounding box center [188, 9] width 311 height 8
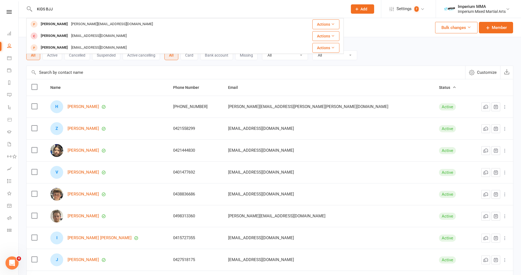
click at [92, 9] on input "KIDS BJJ" at bounding box center [188, 9] width 311 height 8
drag, startPoint x: 82, startPoint y: 10, endPoint x: 39, endPoint y: 6, distance: 42.8
click at [39, 6] on input "KIDS BJJ" at bounding box center [188, 9] width 311 height 8
type input "K"
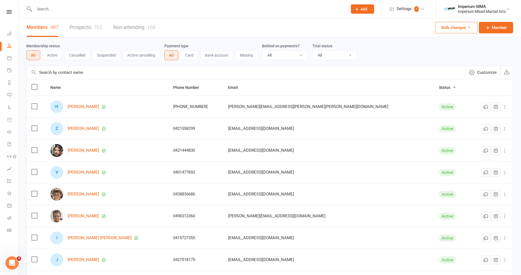
click at [283, 50] on div "Membership status All Active Cancelled Suspended Active cancelling Payment type…" at bounding box center [269, 52] width 487 height 18
click at [283, 30] on button "Bulk changes" at bounding box center [456, 27] width 42 height 11
click at [283, 64] on link "Bulk Suspend Contacts" at bounding box center [445, 62] width 56 height 11
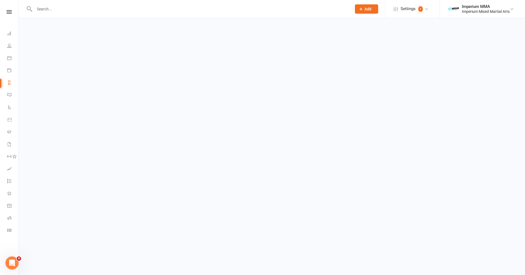
select select "Active"
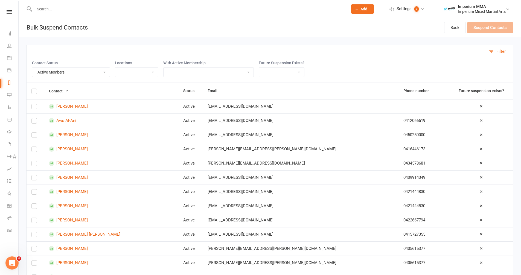
click at [197, 74] on select "10 CLASS PASS COMBO (ADULT) BJJ-52 BJJ PROMO45 FREE TRIAL KIDS MUAY THAI FREE U…" at bounding box center [209, 72] width 90 height 9
select select "40482"
click at [164, 68] on select "10 CLASS PASS COMBO (ADULT) BJJ-52 BJJ PROMO45 FREE TRIAL KIDS MUAY THAI FREE U…" at bounding box center [209, 72] width 90 height 9
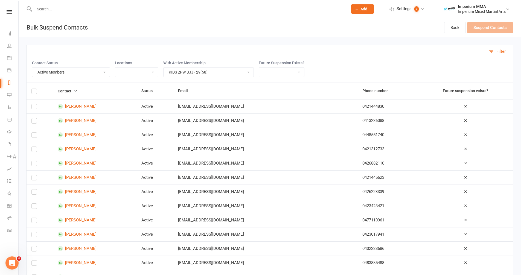
click at [283, 66] on div "Contact Status Active Members Cancelled Members Suspended Members Not Attending…" at bounding box center [269, 70] width 487 height 25
click at [283, 68] on div "Contact Status Active Members Cancelled Members Suspended Members Not Attending…" at bounding box center [269, 70] width 487 height 25
click at [283, 53] on button "Filter" at bounding box center [499, 51] width 27 height 13
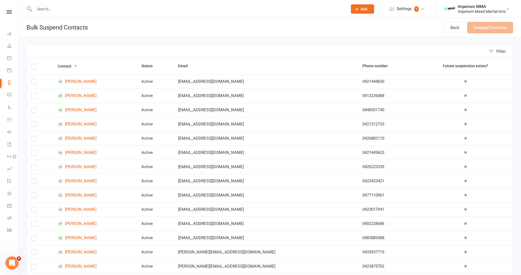
click at [283, 53] on button "Filter" at bounding box center [499, 51] width 27 height 13
select select "Active"
select select "40482"
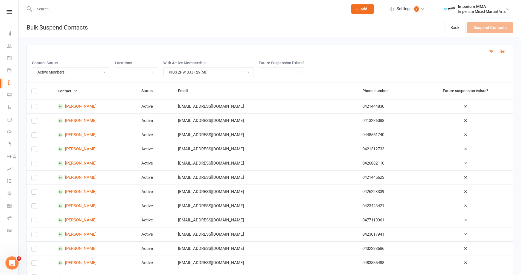
click at [248, 73] on select "10 CLASS PASS COMBO (ADULT) BJJ-52 BJJ PROMO45 FREE TRIAL KIDS MUAY THAI FREE U…" at bounding box center [209, 72] width 90 height 9
click at [164, 68] on select "10 CLASS PASS COMBO (ADULT) BJJ-52 BJJ PROMO45 FREE TRIAL KIDS MUAY THAI FREE U…" at bounding box center [209, 72] width 90 height 9
click at [34, 108] on label at bounding box center [33, 108] width 5 height 0
click at [34, 104] on input "checkbox" at bounding box center [33, 104] width 5 height 0
click at [33, 122] on label at bounding box center [33, 122] width 5 height 0
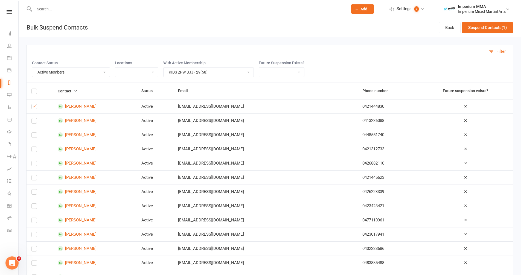
click at [33, 118] on input "checkbox" at bounding box center [33, 118] width 5 height 0
click at [35, 136] on label at bounding box center [33, 136] width 5 height 0
click at [35, 133] on input "checkbox" at bounding box center [33, 133] width 5 height 0
click at [33, 151] on label at bounding box center [33, 151] width 5 height 0
click at [33, 147] on input "checkbox" at bounding box center [33, 147] width 5 height 0
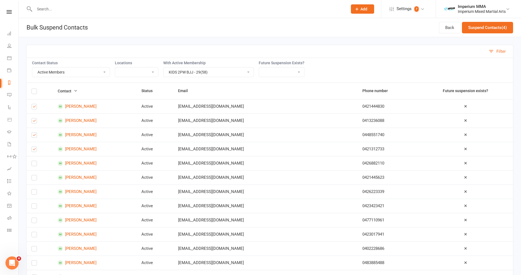
click at [34, 165] on label at bounding box center [33, 165] width 5 height 0
click at [34, 161] on input "checkbox" at bounding box center [33, 161] width 5 height 0
click at [33, 179] on label at bounding box center [33, 179] width 5 height 0
click at [33, 175] on input "checkbox" at bounding box center [33, 175] width 5 height 0
click at [34, 189] on label at bounding box center [33, 193] width 5 height 0
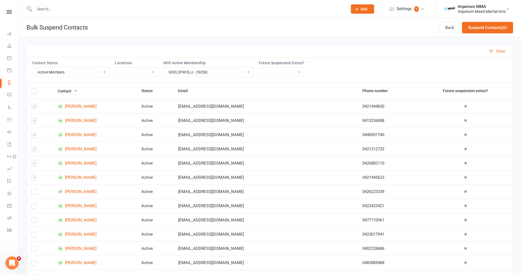
click at [34, 189] on input "checkbox" at bounding box center [33, 190] width 5 height 0
click at [34, 189] on label at bounding box center [33, 207] width 5 height 0
click at [34, 189] on input "checkbox" at bounding box center [33, 204] width 5 height 0
click at [34, 189] on label at bounding box center [33, 207] width 5 height 0
click at [34, 189] on input "checkbox" at bounding box center [33, 204] width 5 height 0
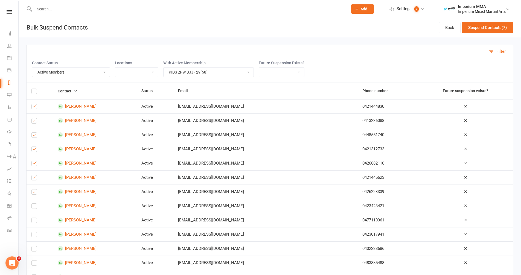
click at [34, 189] on label at bounding box center [33, 207] width 5 height 0
click at [34, 189] on input "checkbox" at bounding box center [33, 204] width 5 height 0
click at [34, 189] on label at bounding box center [33, 222] width 5 height 0
click at [34, 189] on input "checkbox" at bounding box center [33, 218] width 5 height 0
click at [34, 189] on label at bounding box center [33, 236] width 5 height 0
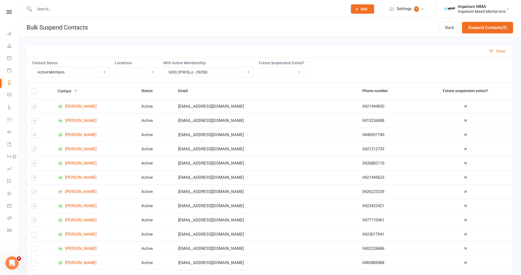
click at [34, 189] on input "checkbox" at bounding box center [33, 232] width 5 height 0
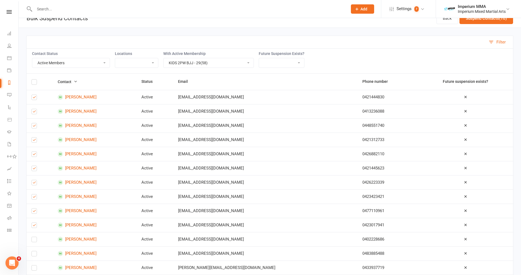
scroll to position [41, 0]
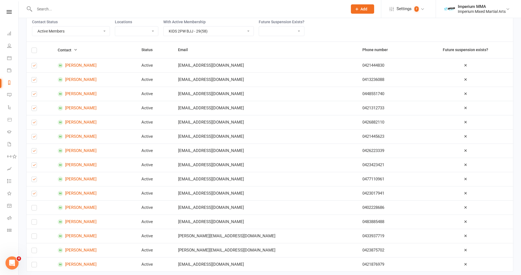
click at [36, 189] on label at bounding box center [33, 209] width 5 height 0
click at [36, 189] on input "checkbox" at bounding box center [33, 206] width 5 height 0
click at [34, 189] on label at bounding box center [33, 223] width 5 height 0
click at [34, 189] on input "checkbox" at bounding box center [33, 220] width 5 height 0
click at [36, 189] on label at bounding box center [33, 238] width 5 height 0
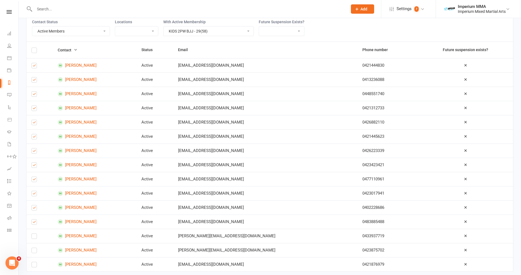
click at [36, 189] on input "checkbox" at bounding box center [33, 234] width 5 height 0
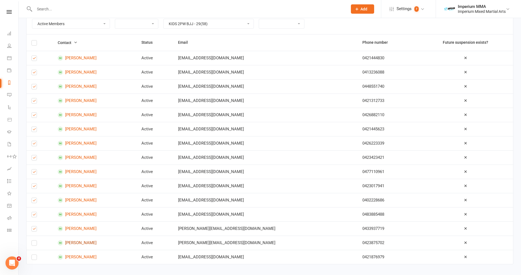
scroll to position [53, 0]
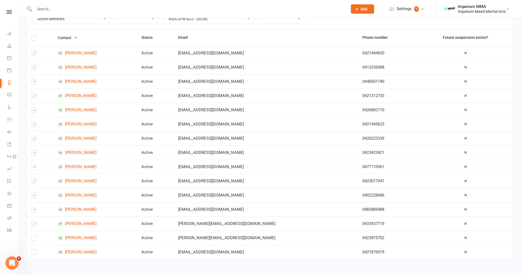
click at [33, 189] on label at bounding box center [33, 239] width 5 height 0
click at [33, 189] on input "checkbox" at bounding box center [33, 236] width 5 height 0
click at [36, 189] on table "Contact Status Email Phone number Future suspension exists? [PERSON_NAME] Activ…" at bounding box center [269, 144] width 487 height 230
click at [34, 189] on label at bounding box center [33, 254] width 5 height 0
click at [34, 189] on input "checkbox" at bounding box center [33, 250] width 5 height 0
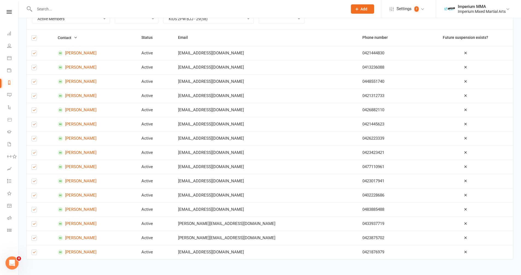
scroll to position [0, 0]
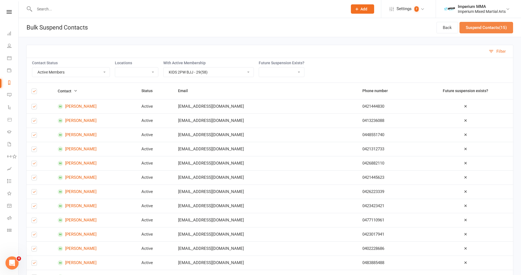
click at [283, 30] on button "Suspend Contacts (15)" at bounding box center [487, 27] width 54 height 11
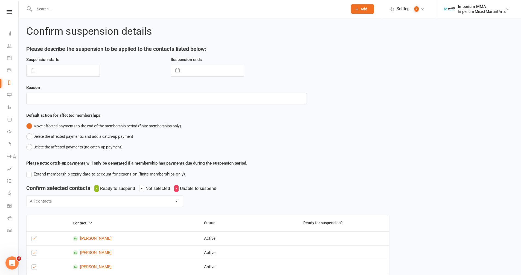
click at [34, 71] on button "button" at bounding box center [33, 70] width 10 height 11
select select "7"
select select "2025"
select select "8"
select select "2025"
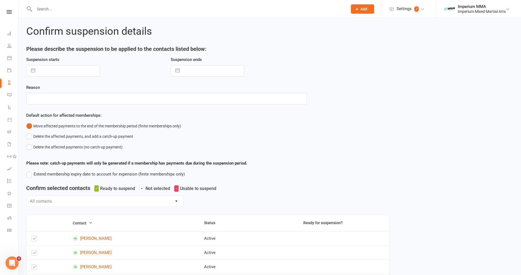
select select "9"
select select "2025"
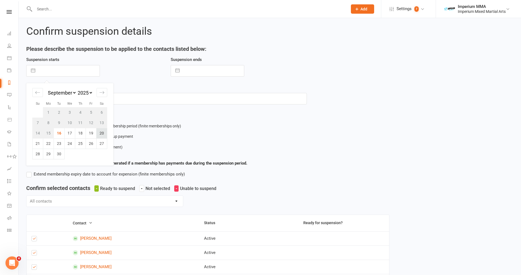
click at [101, 134] on td "20" at bounding box center [102, 133] width 11 height 10
type input "[DATE]"
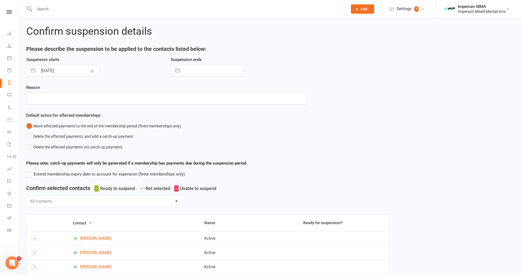
click at [178, 71] on button "button" at bounding box center [178, 70] width 10 height 11
select select "7"
select select "2025"
select select "8"
select select "2025"
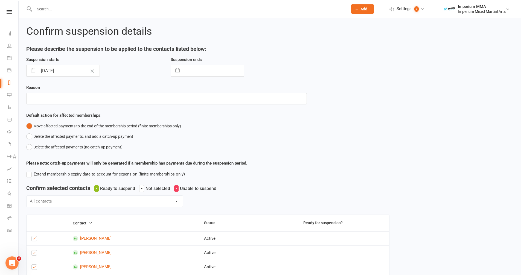
select select "9"
select select "2025"
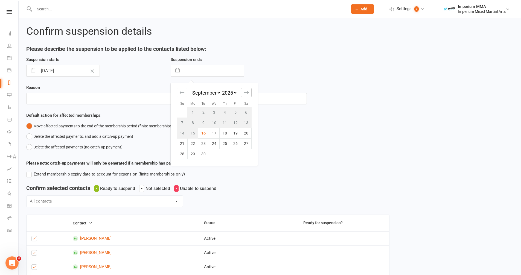
click at [248, 92] on icon "Move forward to switch to the next month." at bounding box center [246, 92] width 5 height 5
select select "10"
select select "2025"
click at [181, 94] on icon "Move backward to switch to the previous month." at bounding box center [182, 92] width 5 height 5
select select "7"
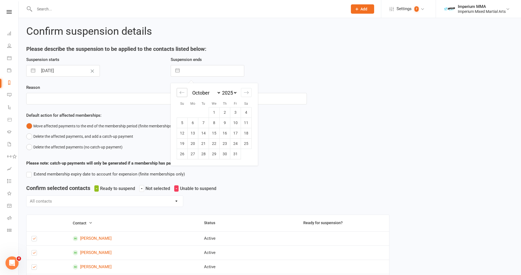
select select "2025"
click at [243, 134] on td "20" at bounding box center [246, 133] width 11 height 10
type input "[DATE]"
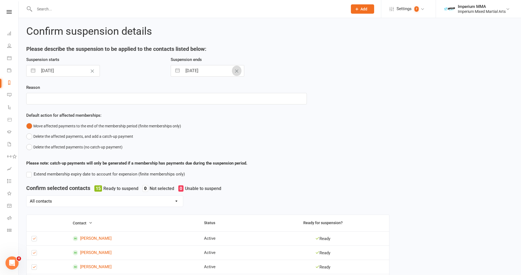
click at [235, 71] on icon "Clear Date" at bounding box center [237, 71] width 4 height 3
click at [178, 70] on button "button" at bounding box center [178, 70] width 10 height 11
select select "7"
select select "2025"
select select "8"
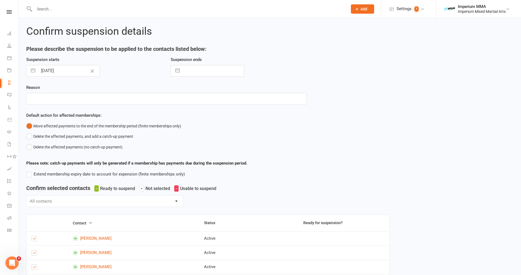
select select "2025"
select select "9"
select select "2025"
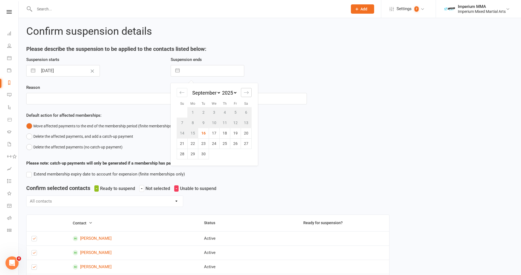
click at [246, 95] on div "Move forward to switch to the next month." at bounding box center [246, 92] width 11 height 9
select select "10"
select select "2025"
click at [182, 94] on icon "Move backward to switch to the previous month." at bounding box center [182, 92] width 5 height 5
select select "7"
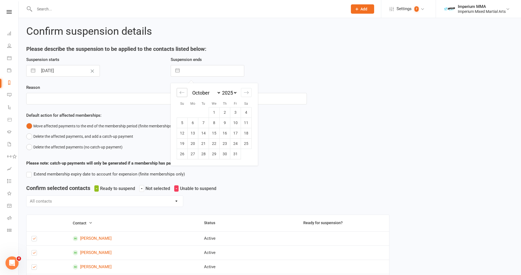
select select "2025"
click at [245, 92] on icon "Move forward to switch to the next month." at bounding box center [246, 92] width 5 height 5
select select "10"
select select "2025"
click at [236, 113] on td "3" at bounding box center [235, 112] width 11 height 10
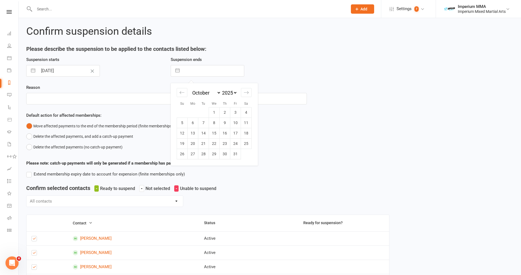
type input "[DATE]"
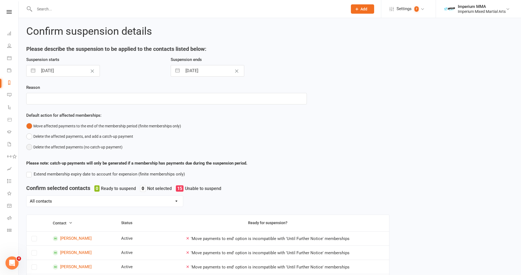
click at [31, 145] on button "Delete the affected payments (no catch-up payment)" at bounding box center [74, 147] width 96 height 10
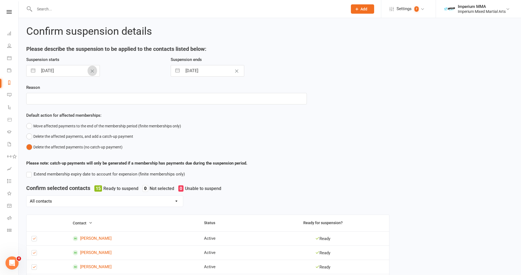
click at [90, 70] on icon "Clear Date" at bounding box center [92, 71] width 4 height 3
click at [31, 70] on button "button" at bounding box center [33, 70] width 10 height 11
select select "7"
select select "2025"
select select "8"
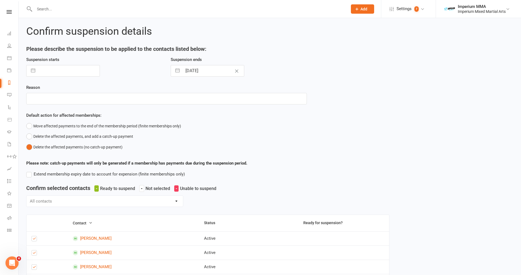
select select "2025"
select select "9"
select select "2025"
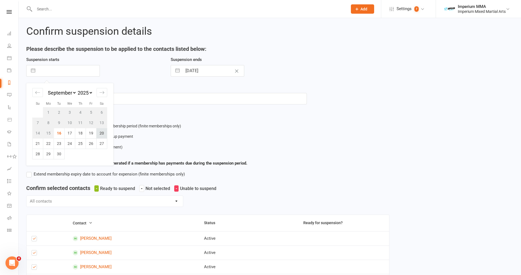
click at [99, 133] on td "20" at bounding box center [102, 133] width 11 height 10
type input "[DATE]"
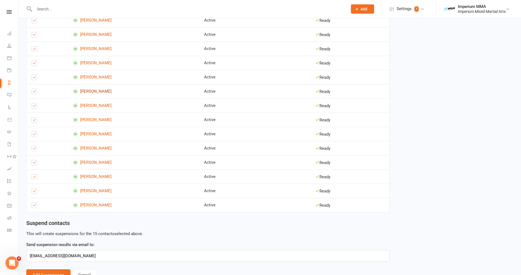
scroll to position [246, 0]
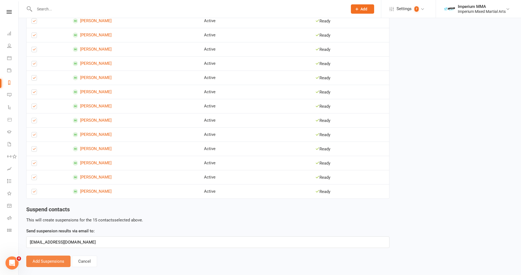
drag, startPoint x: 45, startPoint y: 262, endPoint x: 48, endPoint y: 261, distance: 2.9
click at [45, 189] on button "Add Suspensions" at bounding box center [48, 261] width 44 height 11
select select "Active"
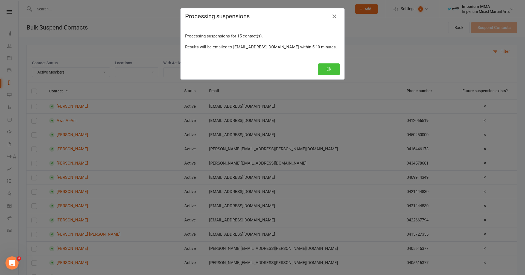
click at [283, 70] on button "Ok" at bounding box center [329, 68] width 22 height 11
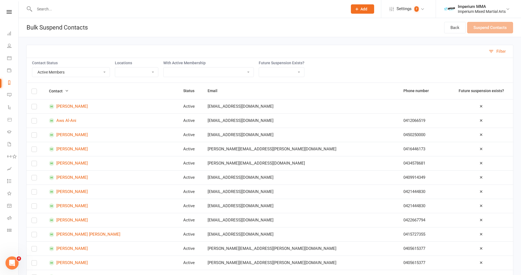
click at [248, 71] on select "10 CLASS PASS COMBO (ADULT) BJJ-52 BJJ PROMO45 FREE TRIAL KIDS MUAY THAI FREE U…" at bounding box center [209, 72] width 90 height 9
select select "40966"
click at [164, 68] on select "10 CLASS PASS COMBO (ADULT) BJJ-52 BJJ PROMO45 FREE TRIAL KIDS MUAY THAI FREE U…" at bounding box center [209, 72] width 90 height 9
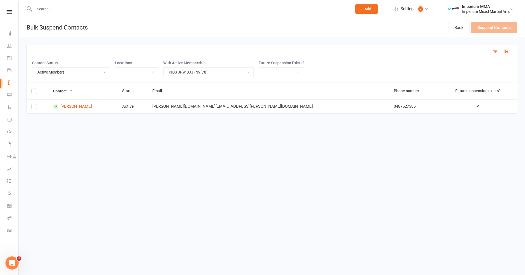
click at [34, 108] on label at bounding box center [33, 108] width 5 height 0
click at [34, 104] on input "checkbox" at bounding box center [33, 104] width 5 height 0
click at [283, 27] on button "Suspend Contacts (1)" at bounding box center [491, 27] width 51 height 11
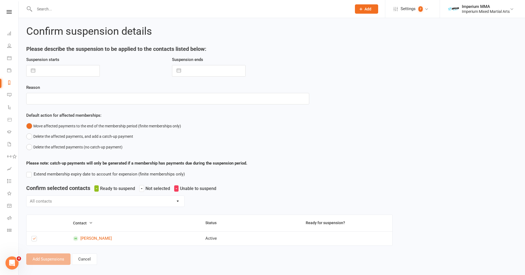
click at [30, 71] on button "button" at bounding box center [33, 70] width 10 height 11
select select "7"
select select "2025"
select select "8"
select select "2025"
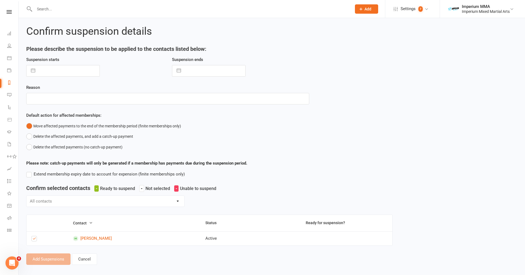
select select "9"
select select "2025"
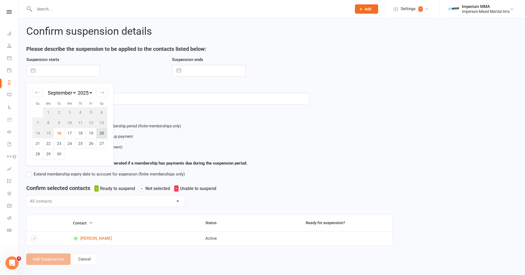
click at [99, 135] on td "20" at bounding box center [102, 133] width 11 height 10
type input "[DATE]"
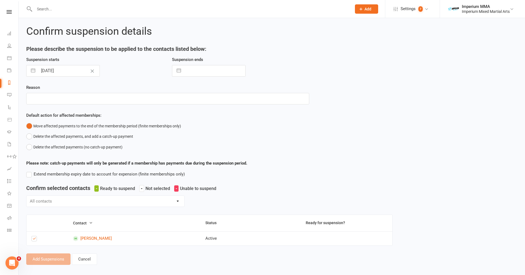
click at [180, 70] on button "button" at bounding box center [179, 70] width 10 height 11
select select "7"
select select "2025"
select select "8"
select select "2025"
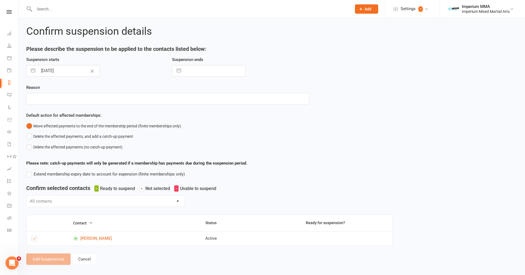
select select "9"
select select "2025"
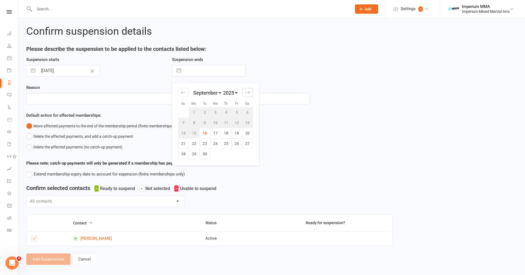
click at [247, 92] on icon "Move forward to switch to the next month." at bounding box center [247, 92] width 5 height 5
select select "10"
select select "2025"
click at [238, 112] on td "3" at bounding box center [237, 112] width 11 height 10
type input "[DATE]"
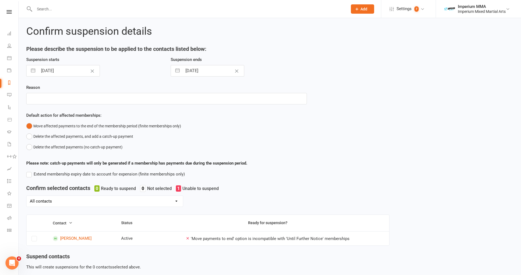
click at [178, 70] on button "button" at bounding box center [178, 70] width 10 height 11
select select "8"
select select "2025"
select select "9"
select select "2025"
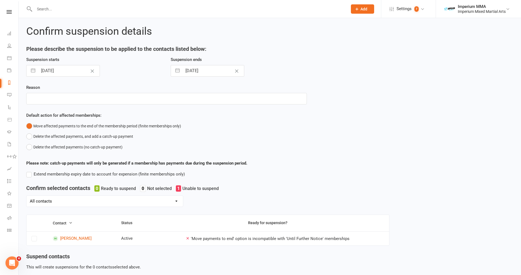
select select "10"
select select "2025"
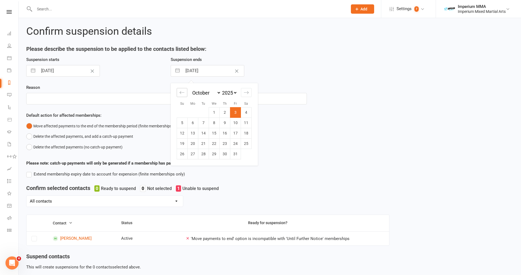
click at [181, 93] on icon "Move backward to switch to the previous month." at bounding box center [182, 92] width 5 height 5
select select "7"
select select "2025"
click at [283, 141] on div "Suspension starts [DATE] Navigate forward to interact with the calendar and sel…" at bounding box center [270, 120] width 496 height 129
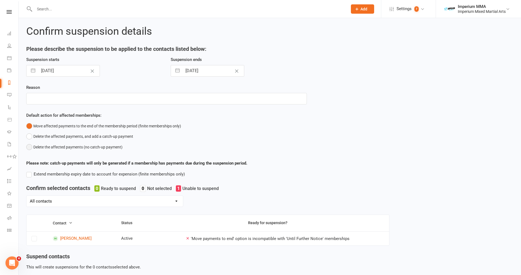
click at [32, 148] on button "Delete the affected payments (no catch-up payment)" at bounding box center [74, 147] width 96 height 10
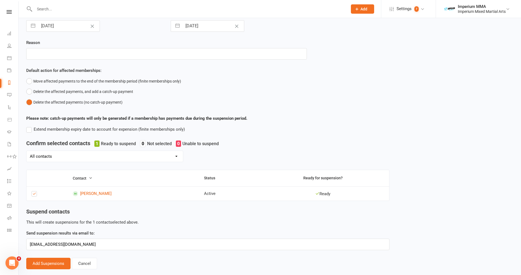
scroll to position [47, 0]
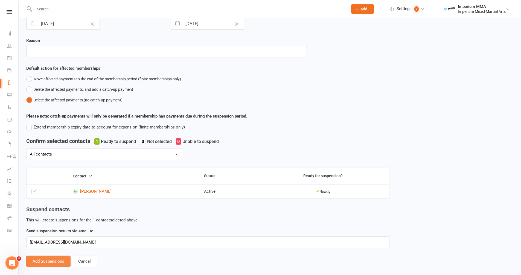
drag, startPoint x: 51, startPoint y: 264, endPoint x: 54, endPoint y: 262, distance: 3.6
click at [51, 189] on button "Add Suspensions" at bounding box center [48, 261] width 44 height 11
select select "Active"
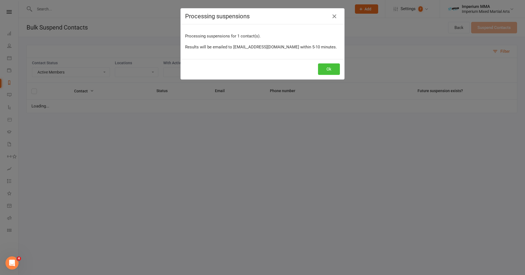
click at [283, 70] on button "Ok" at bounding box center [329, 68] width 22 height 11
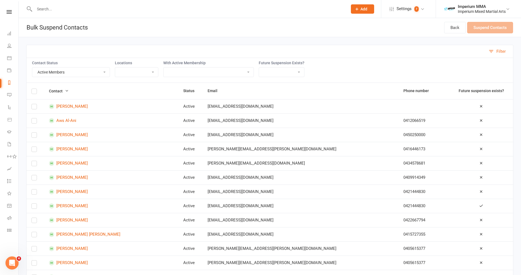
click at [203, 75] on select "10 CLASS PASS COMBO (ADULT) BJJ-52 BJJ PROMO45 FREE TRIAL KIDS MUAY THAI FREE U…" at bounding box center [209, 72] width 90 height 9
click at [244, 72] on select "10 CLASS PASS COMBO (ADULT) BJJ-52 BJJ PROMO45 FREE TRIAL KIDS MUAY THAI FREE U…" at bounding box center [209, 72] width 90 height 9
select select "40642"
click at [164, 68] on select "10 CLASS PASS COMBO (ADULT) BJJ-52 BJJ PROMO45 FREE TRIAL KIDS MUAY THAI FREE U…" at bounding box center [209, 72] width 90 height 9
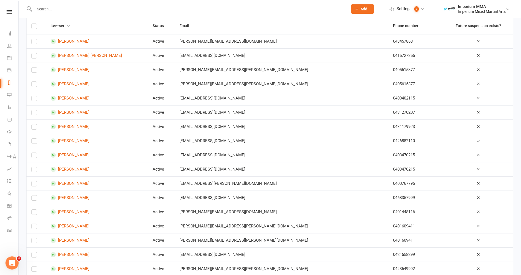
scroll to position [68, 0]
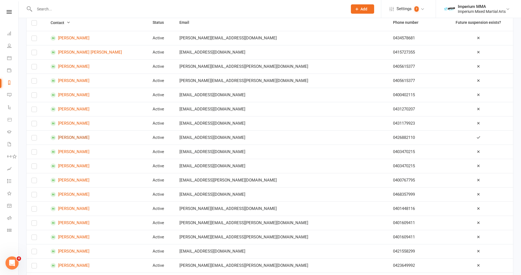
click at [74, 137] on link "[PERSON_NAME]" at bounding box center [97, 137] width 92 height 5
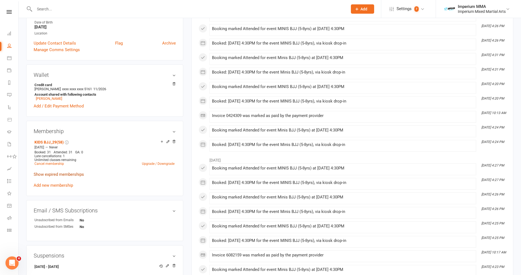
scroll to position [109, 0]
click at [55, 173] on link "Show expired memberships" at bounding box center [59, 173] width 50 height 5
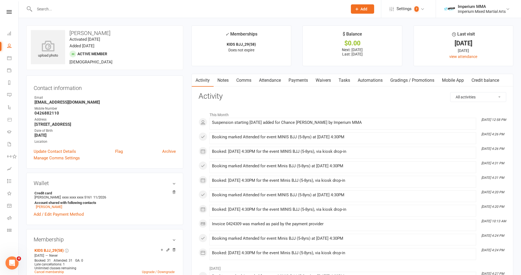
scroll to position [0, 0]
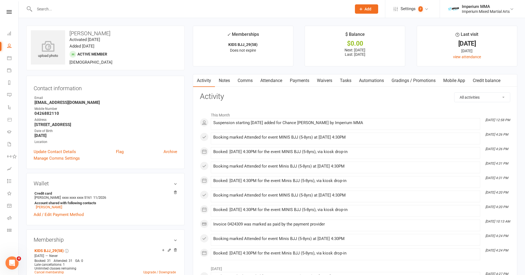
select select "Active"
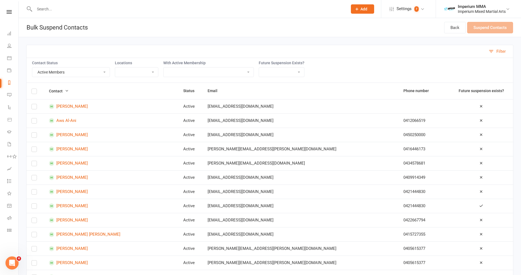
click at [202, 72] on select "10 CLASS PASS COMBO (ADULT) BJJ-52 BJJ PROMO45 FREE TRIAL KIDS MUAY THAI FREE U…" at bounding box center [209, 72] width 90 height 9
click at [221, 71] on select "10 CLASS PASS COMBO (ADULT) BJJ-52 BJJ PROMO45 FREE TRIAL KIDS MUAY THAI FREE U…" at bounding box center [209, 72] width 90 height 9
select select "40482"
click at [164, 68] on select "10 CLASS PASS COMBO (ADULT) BJJ-52 BJJ PROMO45 FREE TRIAL KIDS MUAY THAI FREE U…" at bounding box center [209, 72] width 90 height 9
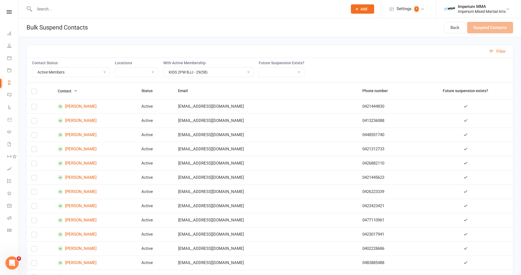
click at [283, 73] on select "Yes No" at bounding box center [281, 72] width 45 height 9
click at [260, 68] on select "Yes No" at bounding box center [281, 72] width 45 height 9
click at [283, 72] on select "Yes No" at bounding box center [281, 72] width 45 height 9
select select "false"
click at [260, 68] on select "Yes No" at bounding box center [281, 72] width 45 height 9
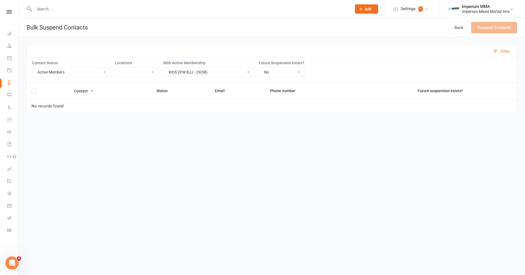
click at [252, 75] on select "10 CLASS PASS COMBO (ADULT) BJJ-52 BJJ PROMO45 FREE TRIAL KIDS MUAY THAI FREE U…" at bounding box center [209, 72] width 90 height 9
click at [250, 74] on select "10 CLASS PASS COMBO (ADULT) BJJ-52 BJJ PROMO45 FREE TRIAL KIDS MUAY THAI FREE U…" at bounding box center [209, 72] width 90 height 9
click at [99, 74] on select "Active Members Cancelled Members Suspended Members Not Attending Not Attending …" at bounding box center [70, 72] width 77 height 9
select select "Suspended"
click at [32, 68] on select "Active Members Cancelled Members Suspended Members Not Attending Not Attending …" at bounding box center [70, 72] width 77 height 9
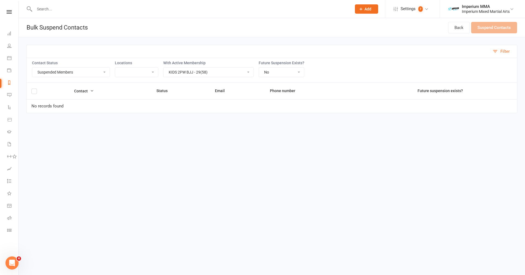
click at [249, 72] on select "10 CLASS PASS COMBO (ADULT) BJJ-52 BJJ PROMO45 FREE TRIAL KIDS MUAY THAI FREE U…" at bounding box center [209, 72] width 90 height 9
click at [164, 68] on select "10 CLASS PASS COMBO (ADULT) BJJ-52 BJJ PROMO45 FREE TRIAL KIDS MUAY THAI FREE U…" at bounding box center [209, 72] width 90 height 9
click at [248, 71] on select "10 CLASS PASS COMBO (ADULT) BJJ-52 BJJ PROMO45 FREE TRIAL KIDS MUAY THAI FREE U…" at bounding box center [209, 72] width 90 height 9
select select "40482"
click at [164, 68] on select "10 CLASS PASS COMBO (ADULT) BJJ-52 BJJ PROMO45 FREE TRIAL KIDS MUAY THAI FREE U…" at bounding box center [209, 72] width 90 height 9
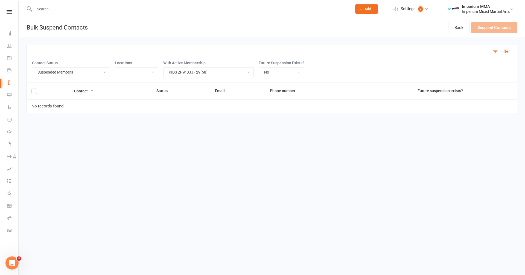
click at [283, 71] on select "Yes No" at bounding box center [281, 72] width 45 height 9
select select "true"
click at [260, 68] on select "Yes No" at bounding box center [281, 72] width 45 height 9
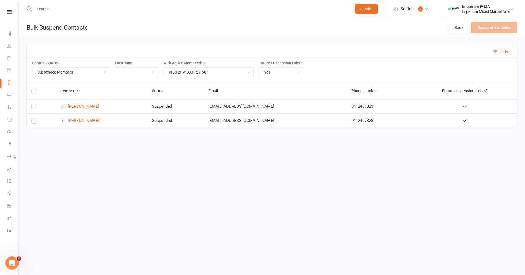
drag, startPoint x: 34, startPoint y: 106, endPoint x: 32, endPoint y: 112, distance: 6.5
click at [34, 108] on label at bounding box center [33, 108] width 5 height 0
click at [34, 104] on input "checkbox" at bounding box center [33, 104] width 5 height 0
click at [33, 122] on label at bounding box center [33, 122] width 5 height 0
click at [33, 118] on input "checkbox" at bounding box center [33, 118] width 5 height 0
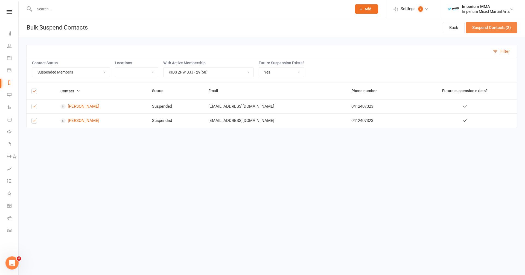
click at [283, 28] on button "Suspend Contacts (2)" at bounding box center [491, 27] width 51 height 11
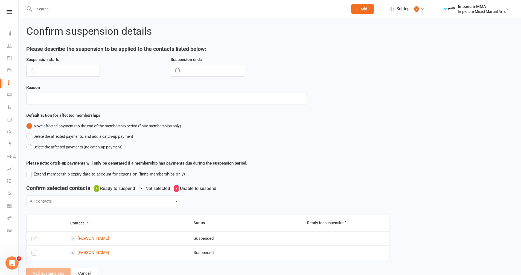
click at [33, 70] on button "button" at bounding box center [33, 70] width 10 height 11
select select "7"
select select "2025"
select select "8"
select select "2025"
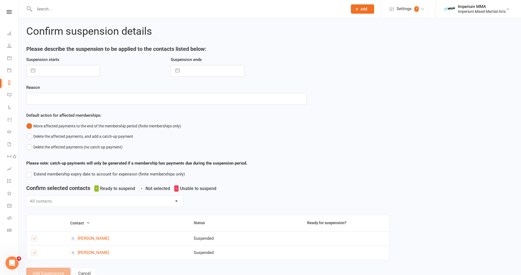
select select "9"
select select "2025"
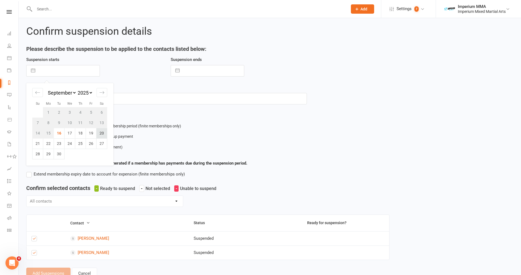
click at [99, 133] on td "20" at bounding box center [102, 133] width 11 height 10
type input "[DATE]"
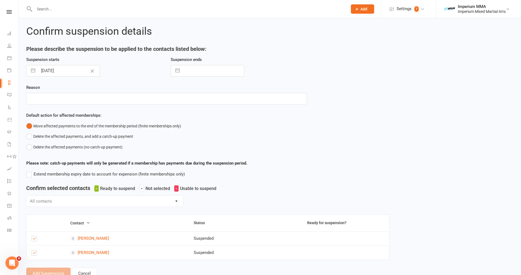
click at [179, 69] on button "button" at bounding box center [178, 70] width 10 height 11
select select "7"
select select "2025"
select select "8"
select select "2025"
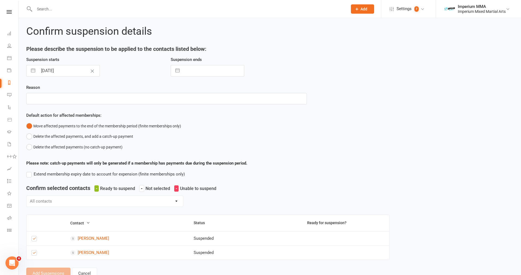
select select "9"
select select "2025"
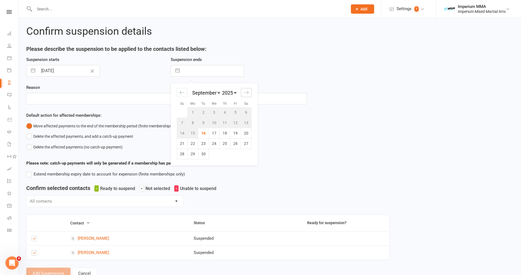
click at [244, 90] on icon "Move forward to switch to the next month." at bounding box center [246, 92] width 5 height 5
select select "10"
select select "2025"
click at [236, 113] on td "3" at bounding box center [235, 112] width 11 height 10
type input "[DATE]"
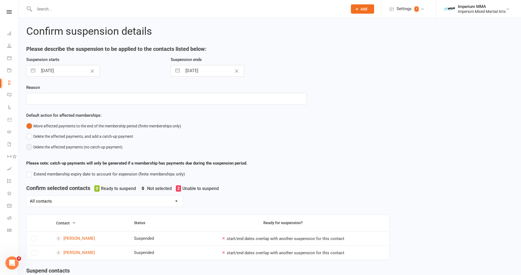
click at [30, 147] on button "Delete the affected payments (no catch-up payment)" at bounding box center [74, 147] width 96 height 10
click at [90, 70] on icon "Clear Date" at bounding box center [92, 71] width 4 height 3
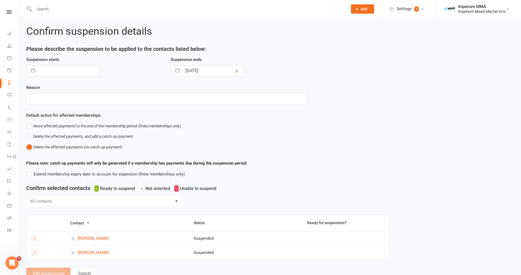
click at [32, 69] on button "button" at bounding box center [33, 70] width 10 height 11
select select "7"
select select "2025"
select select "8"
select select "2025"
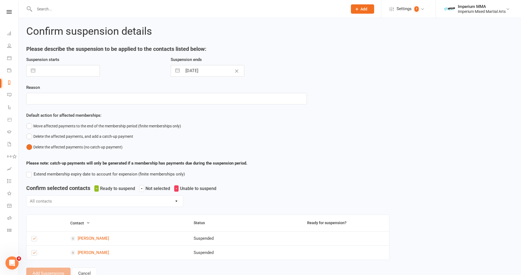
select select "9"
select select "2025"
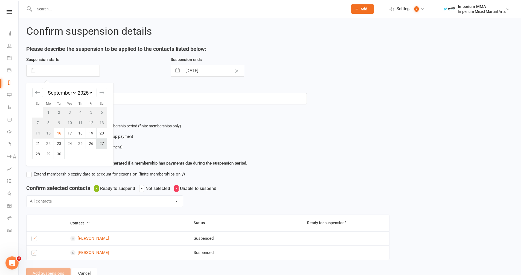
click at [101, 143] on td "27" at bounding box center [102, 143] width 11 height 10
type input "[DATE]"
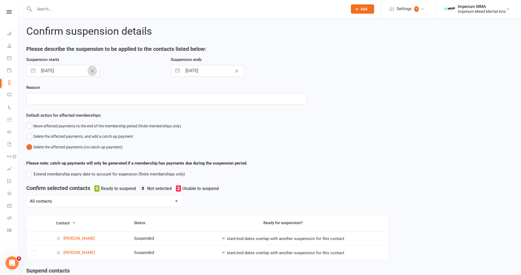
click at [91, 72] on icon "Clear Date" at bounding box center [92, 71] width 3 height 3
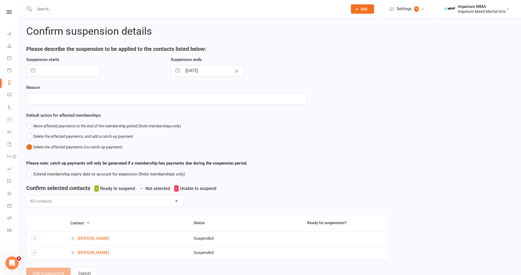
click at [33, 70] on button "button" at bounding box center [33, 70] width 10 height 11
select select "7"
select select "2025"
select select "8"
select select "2025"
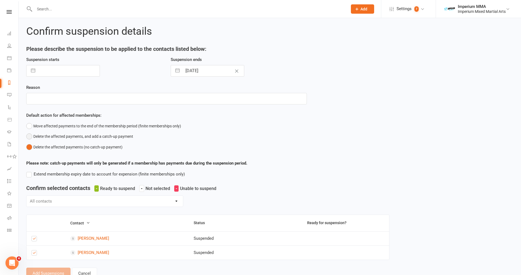
select select "9"
select select "2025"
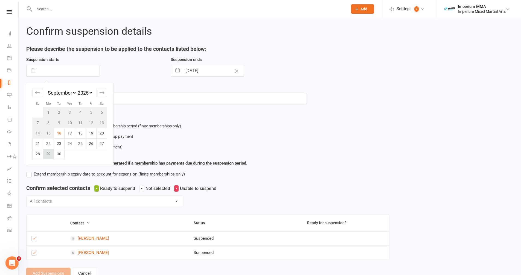
click at [44, 154] on td "29" at bounding box center [48, 154] width 11 height 10
type input "[DATE]"
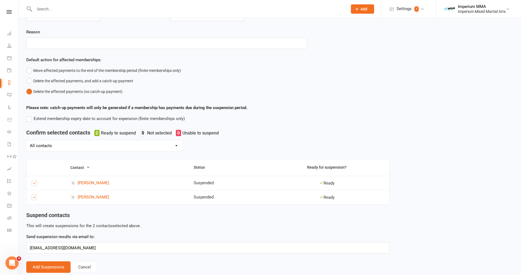
scroll to position [61, 0]
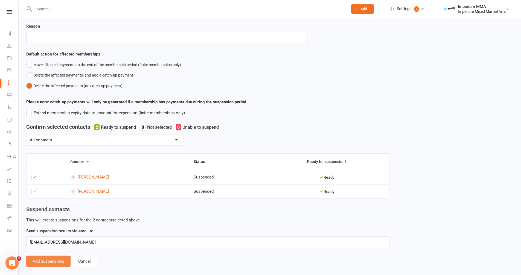
click at [55, 189] on button "Add Suspensions" at bounding box center [48, 261] width 44 height 11
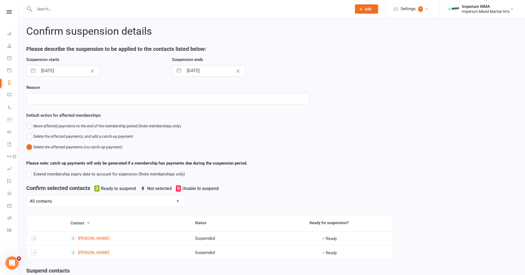
select select "Active"
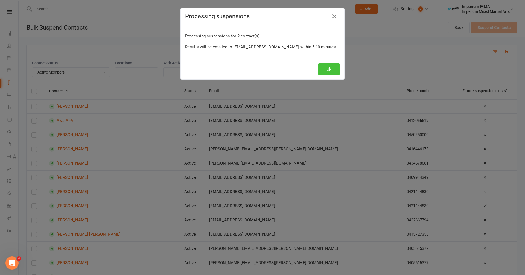
click at [283, 69] on button "Ok" at bounding box center [329, 68] width 22 height 11
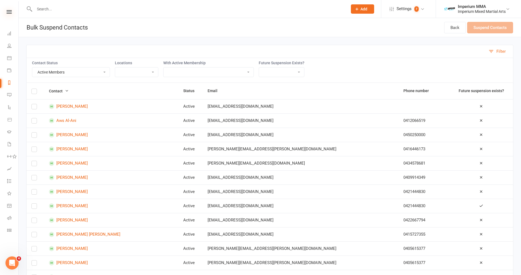
click at [8, 12] on icon at bounding box center [9, 12] width 5 height 4
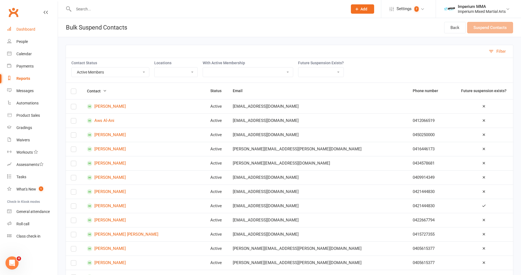
click at [28, 29] on div "Dashboard" at bounding box center [25, 29] width 19 height 4
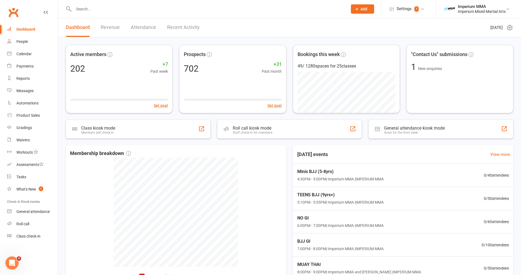
click at [105, 8] on input "text" at bounding box center [208, 9] width 272 height 8
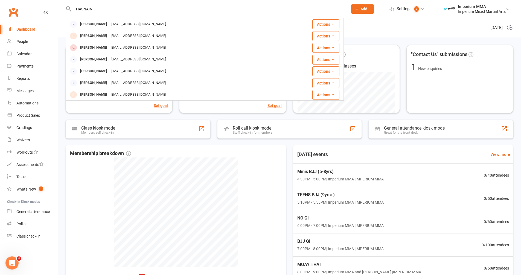
type input "HASNAIN"
click at [94, 26] on div "[PERSON_NAME]" at bounding box center [94, 24] width 30 height 8
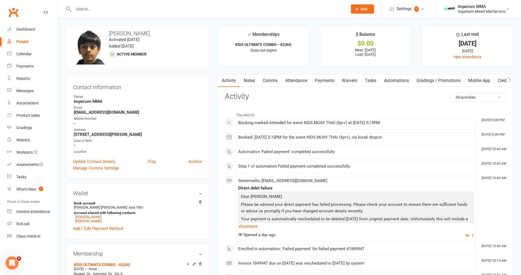
click at [283, 80] on link "Payments" at bounding box center [324, 80] width 27 height 13
